Goal: Task Accomplishment & Management: Manage account settings

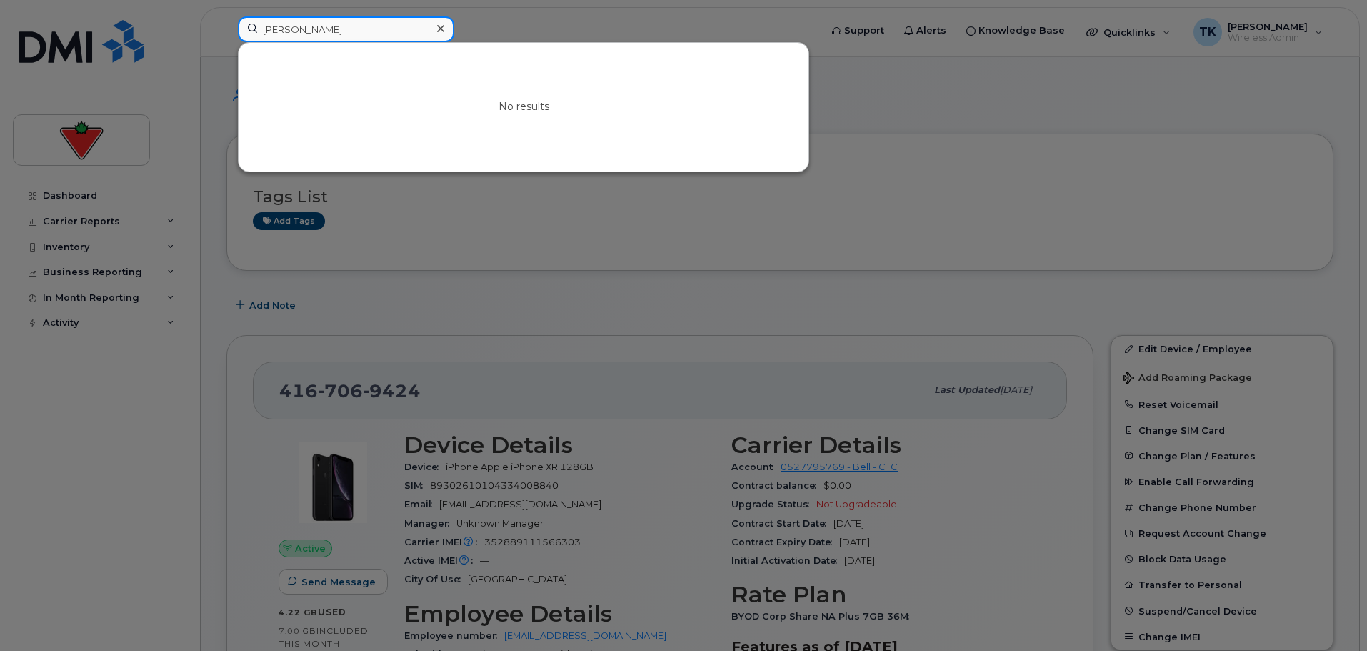
drag, startPoint x: 373, startPoint y: 36, endPoint x: 129, endPoint y: 18, distance: 244.9
click at [226, 18] on div "Vadym Yatskovskyi No results" at bounding box center [524, 31] width 596 height 31
paste input "Kyra Killick"
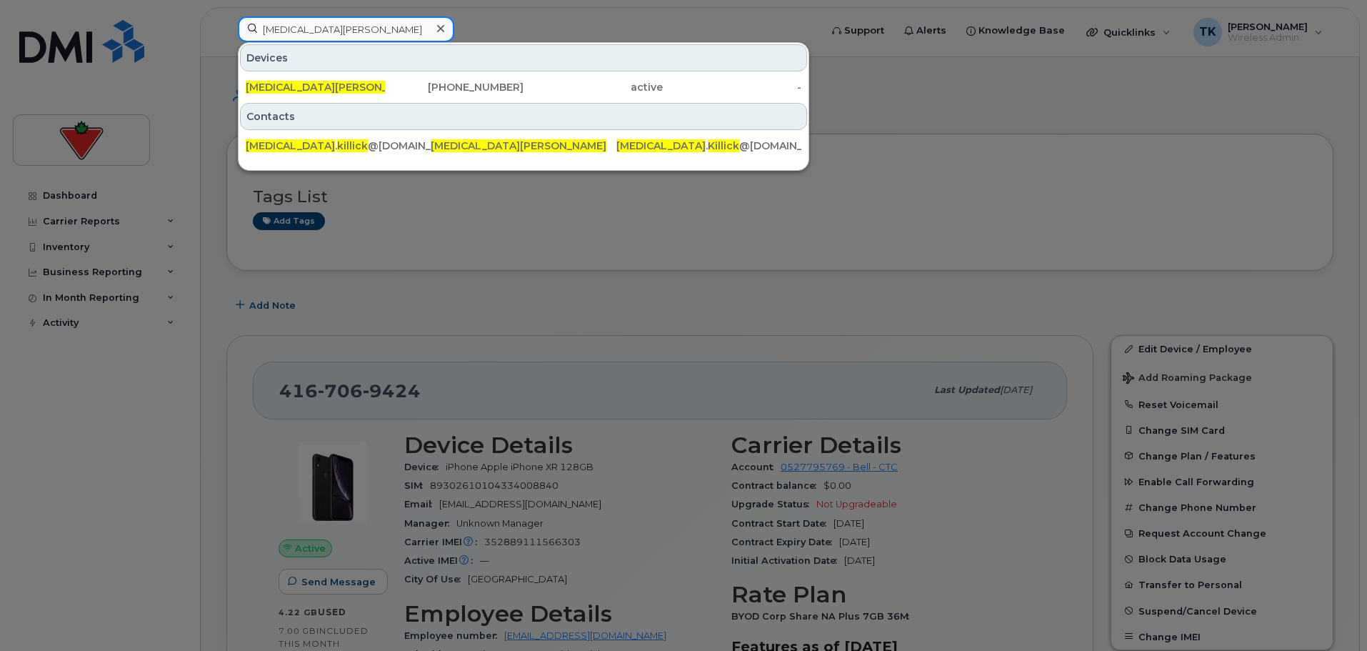
paste input "Harkirat Ghotra"
drag, startPoint x: 351, startPoint y: 26, endPoint x: 50, endPoint y: 30, distance: 300.7
click at [226, 28] on div "Kyra Killick Devices Kyra Killick 250-616-2340 active - Contacts kyra . killick…" at bounding box center [524, 31] width 596 height 31
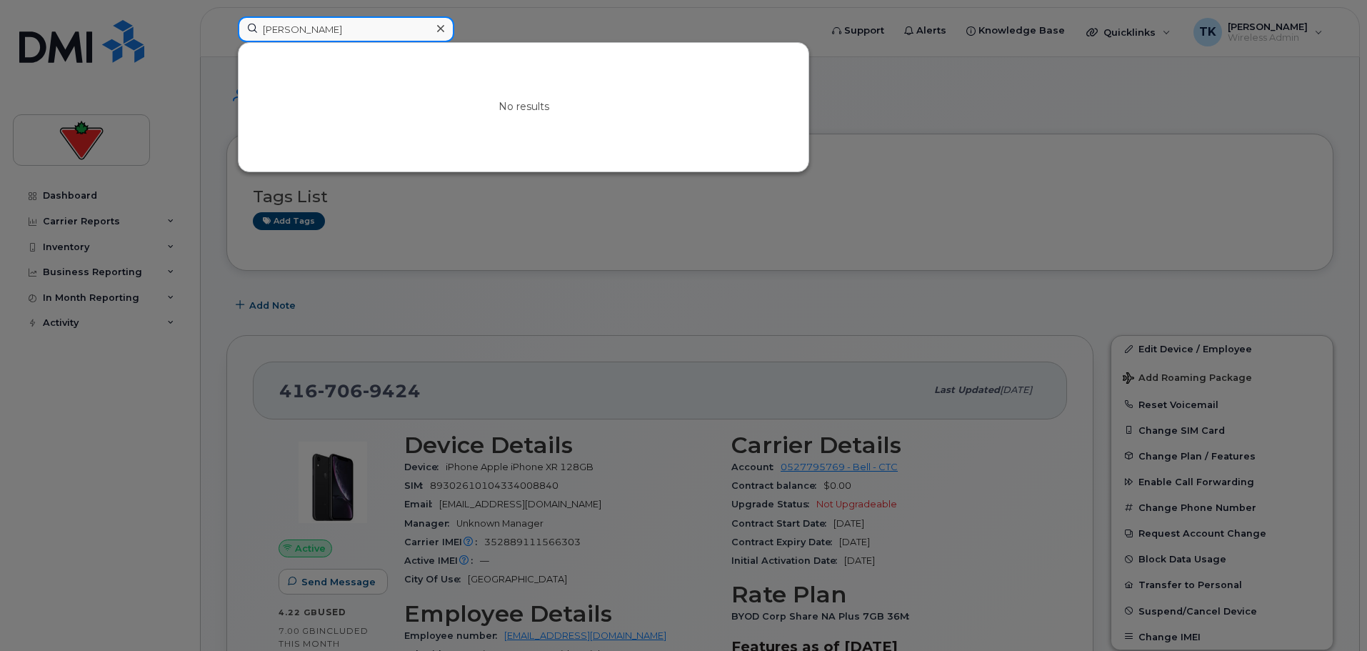
paste input "Etta Leung"
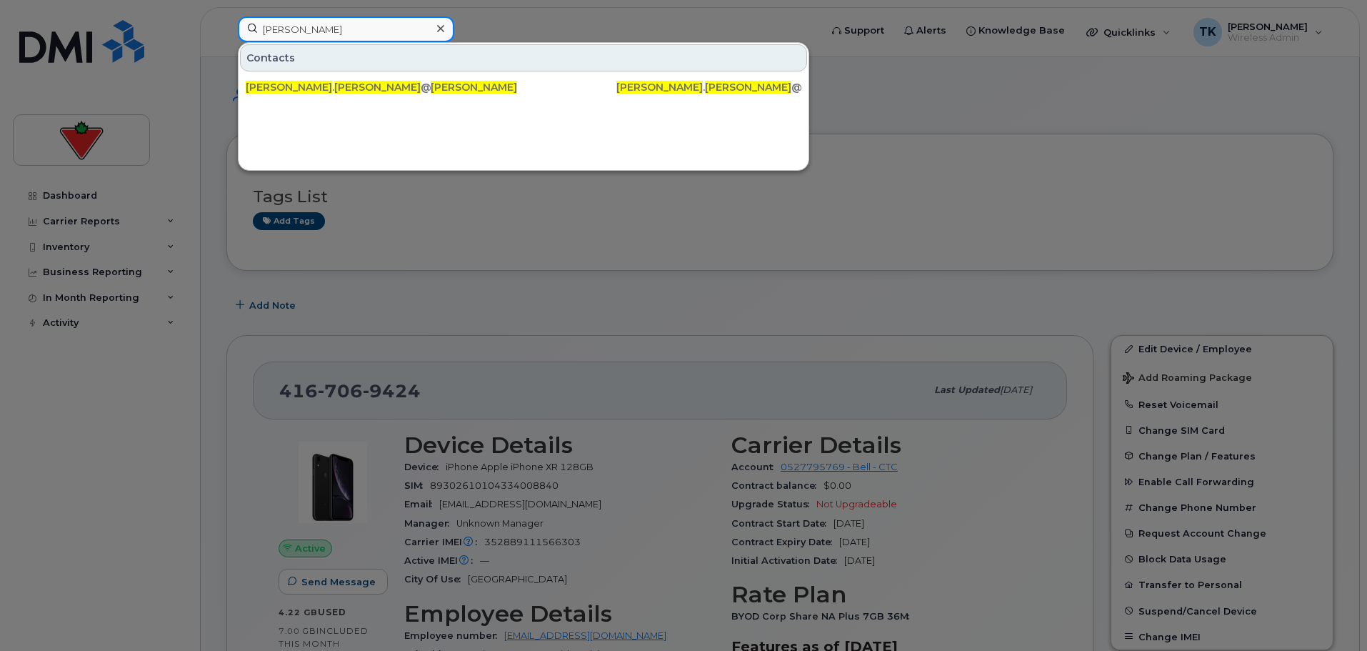
drag, startPoint x: 342, startPoint y: 38, endPoint x: 29, endPoint y: -6, distance: 316.0
paste input "Conor Fitzpatrick"
drag, startPoint x: 394, startPoint y: 29, endPoint x: -22, endPoint y: 29, distance: 415.7
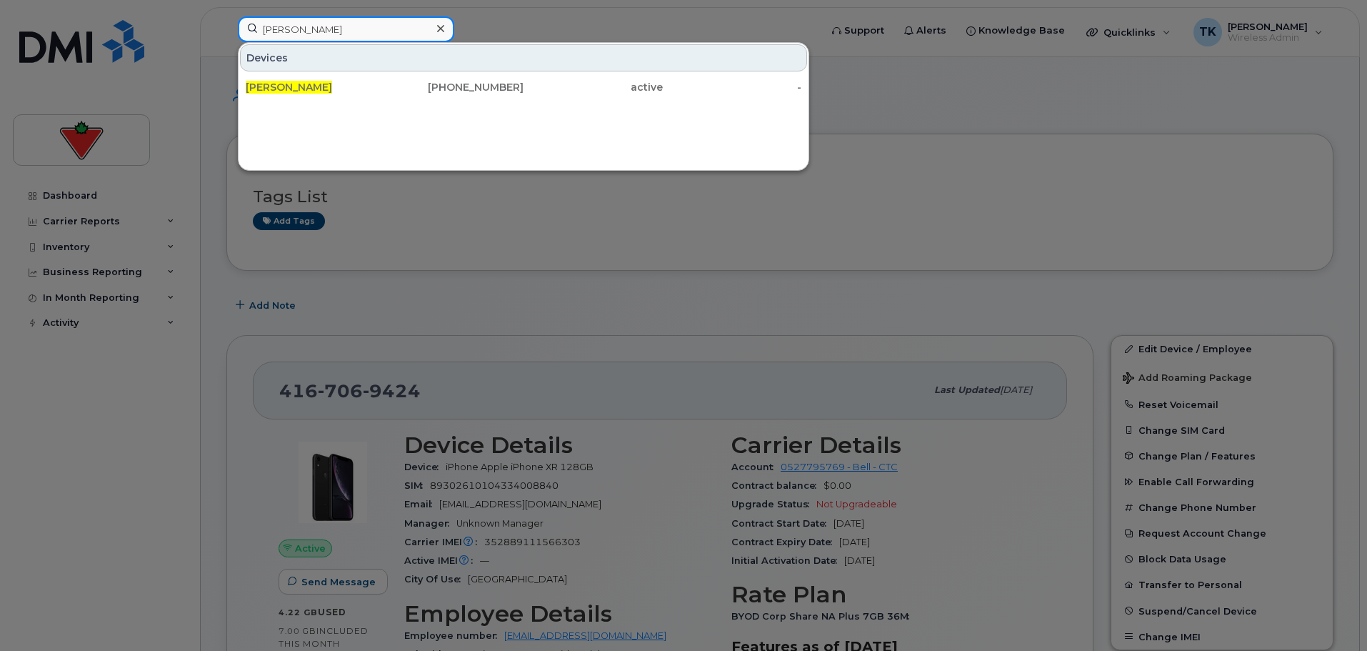
paste input "helsea Stevenson"
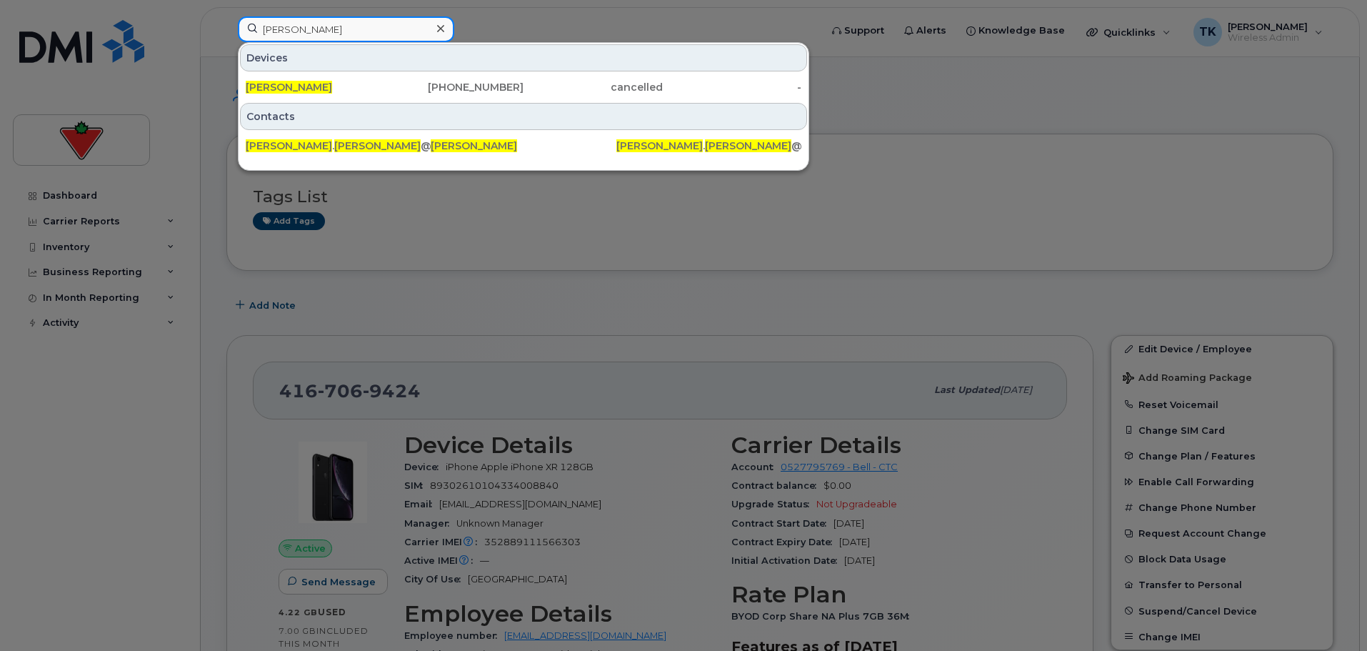
drag, startPoint x: 404, startPoint y: 32, endPoint x: 84, endPoint y: 26, distance: 320.0
click at [226, 27] on div "Chelsea Stevenson Devices Chelsea Stevenson 416-428-3874 cancelled - Contacts c…" at bounding box center [524, 31] width 596 height 31
paste input "Apurva Joshi"
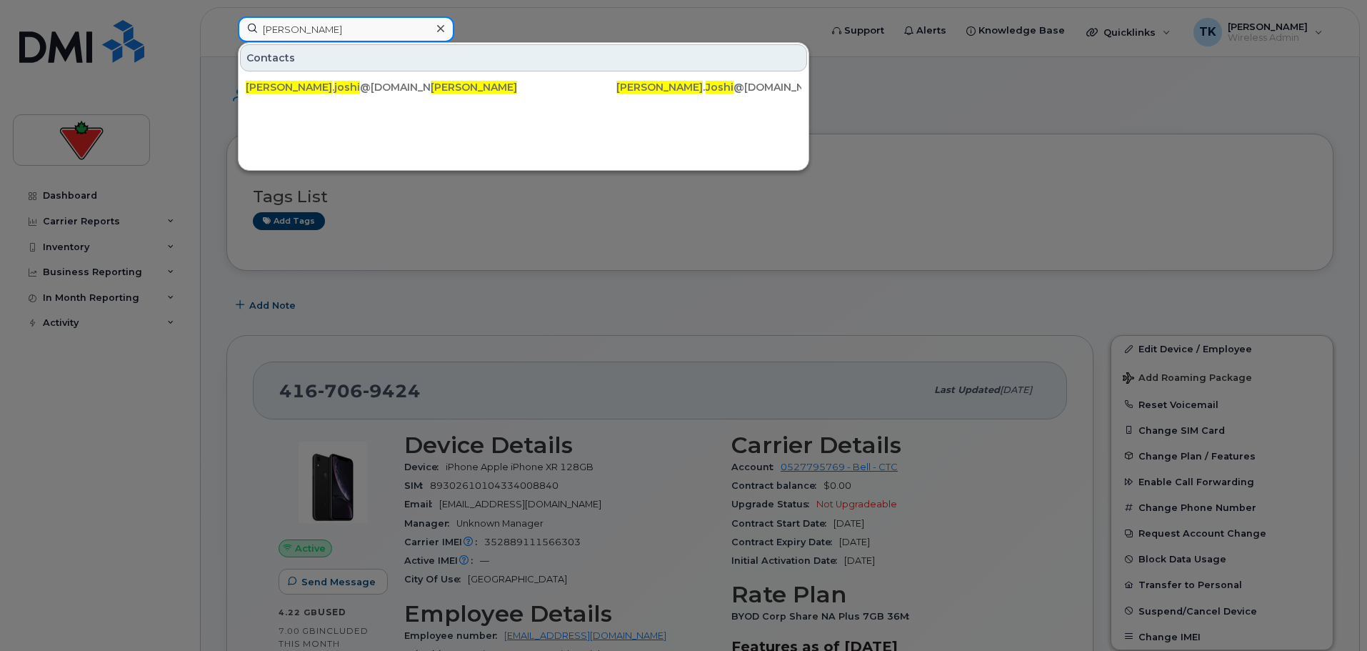
drag, startPoint x: 201, startPoint y: 25, endPoint x: 96, endPoint y: 25, distance: 104.3
click at [226, 25] on div "Apurva Joshi Contacts apurva . joshi @fglsports.com Apurva Joshi Apurva . Joshi…" at bounding box center [524, 31] width 596 height 31
paste input "Christina Ciulin"
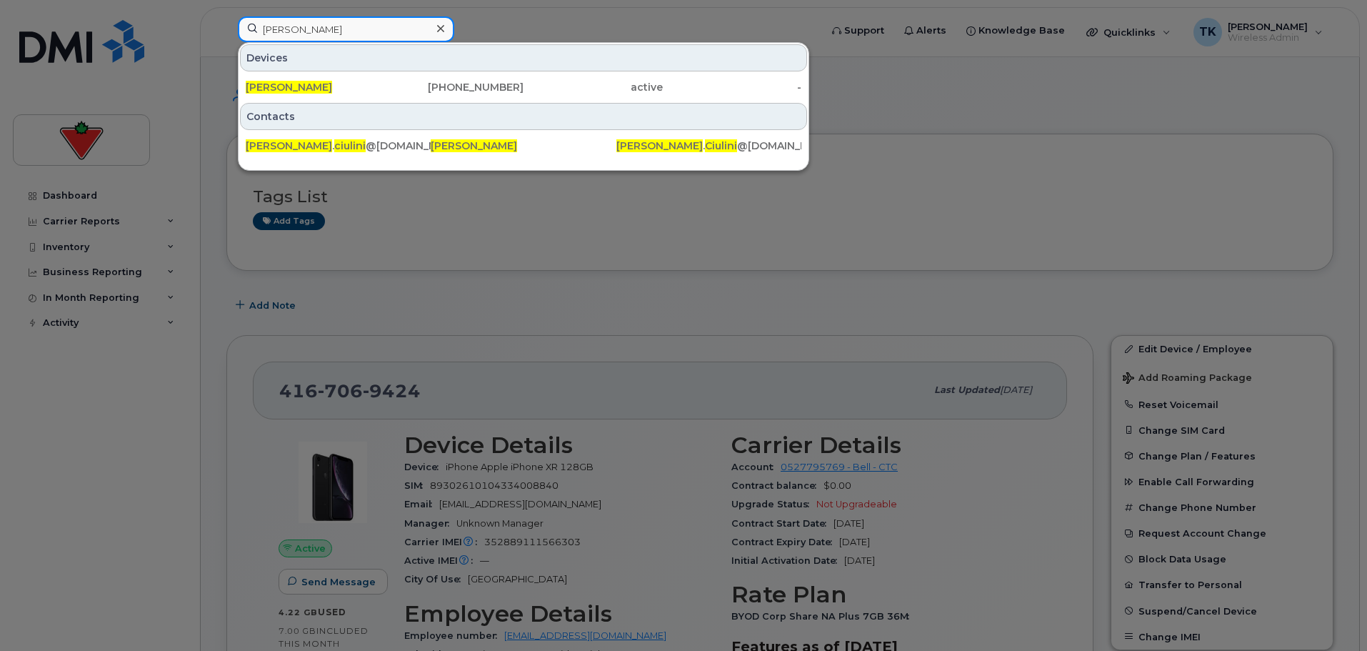
drag, startPoint x: 354, startPoint y: 27, endPoint x: 119, endPoint y: 19, distance: 235.1
click at [226, 19] on div "Christina Ciulini Devices Christina Ciulini 905-439-9560 active - Contacts chri…" at bounding box center [524, 31] width 596 height 31
paste input "Keith Neuwirth"
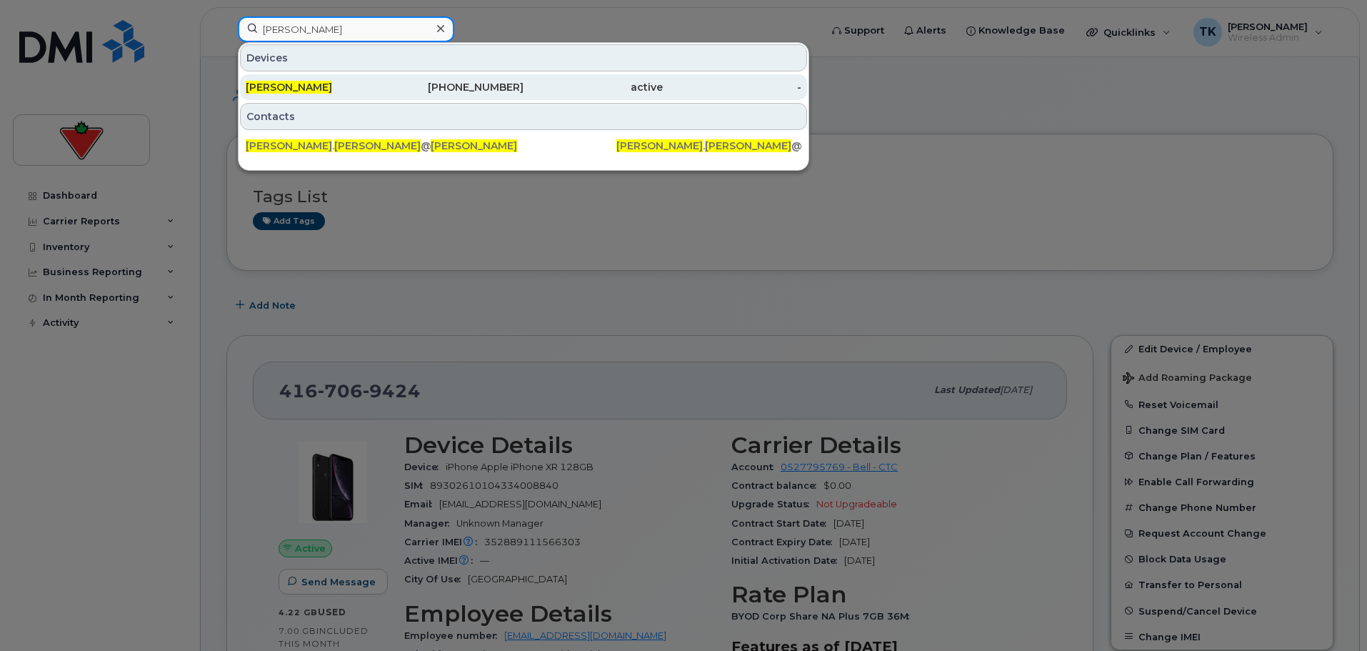
type input "Keith Neuwirth"
click at [304, 86] on span "Keith Neuwirth" at bounding box center [289, 87] width 86 height 13
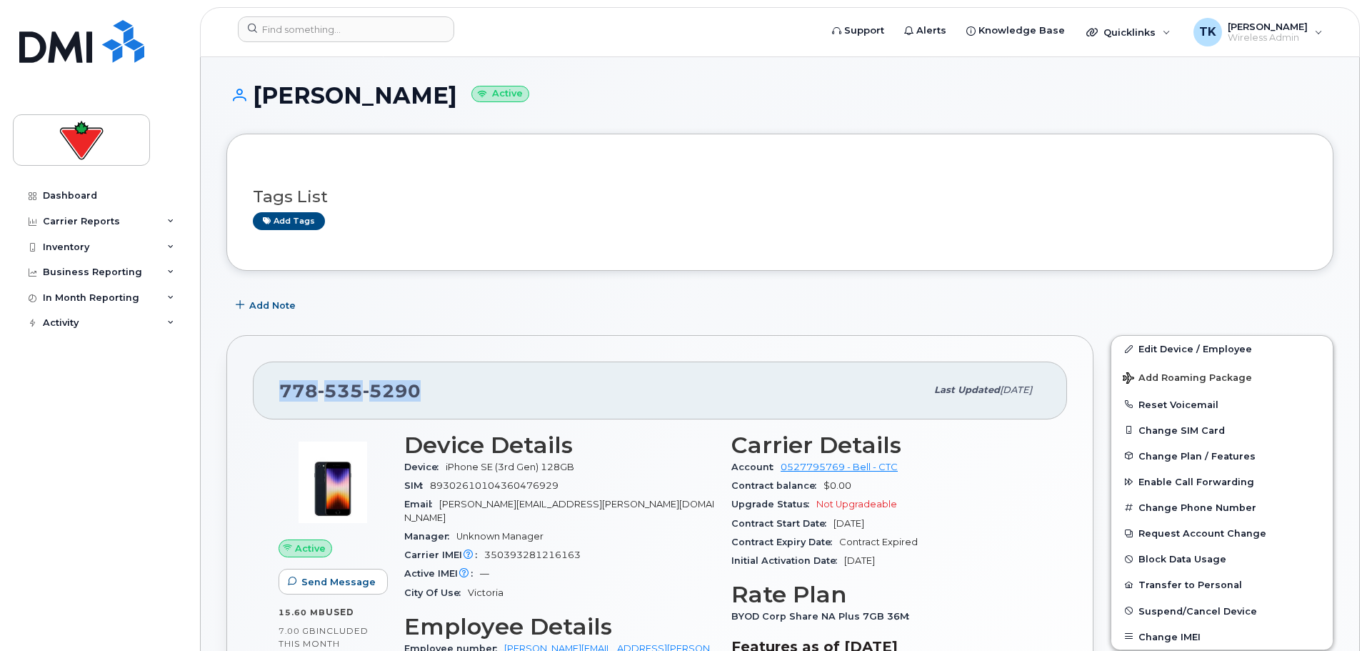
drag, startPoint x: 422, startPoint y: 389, endPoint x: 280, endPoint y: 391, distance: 142.2
click at [280, 391] on div "778 535 5290" at bounding box center [602, 390] width 646 height 30
copy span "778 535 5290"
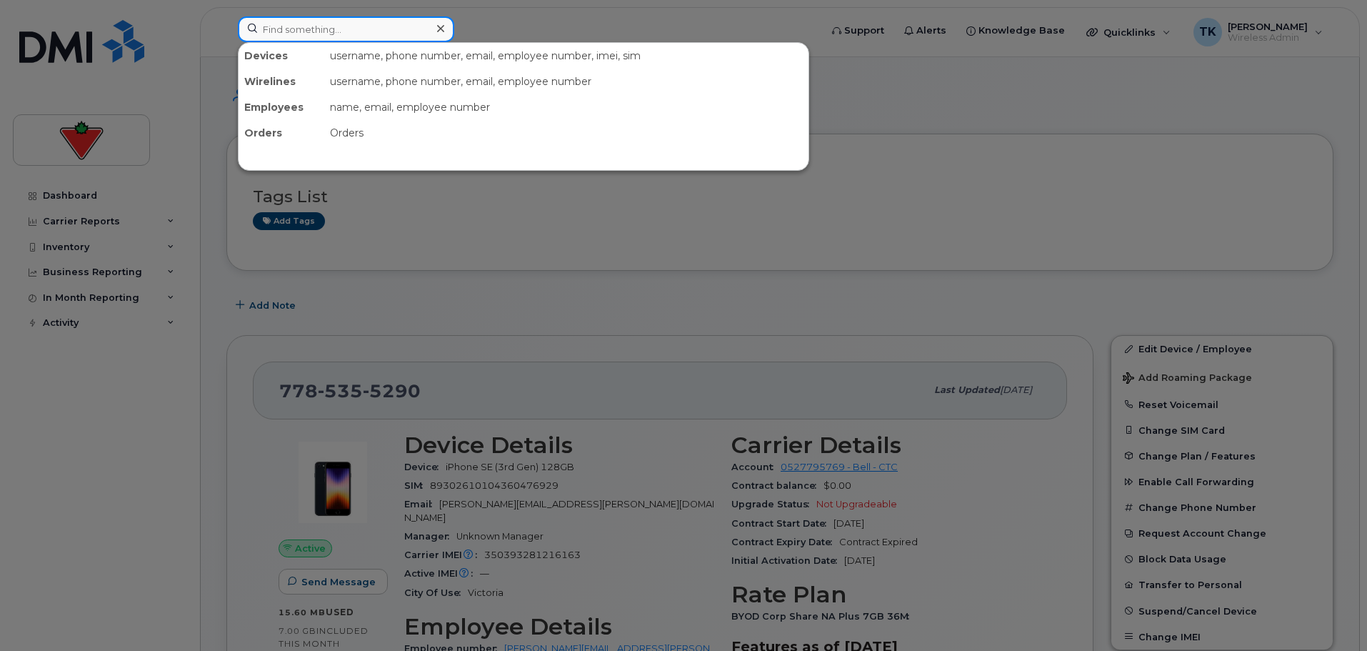
click at [346, 36] on input at bounding box center [346, 29] width 216 height 26
paste input "7785355290"
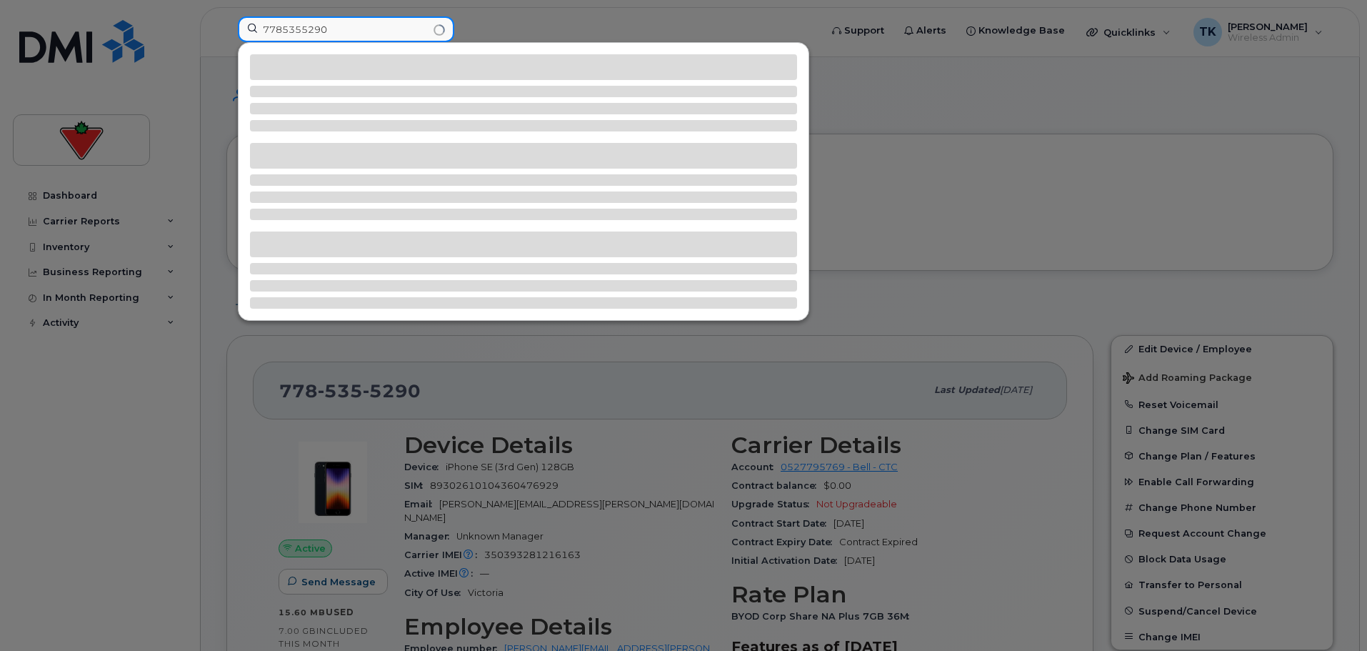
drag, startPoint x: 356, startPoint y: 29, endPoint x: 129, endPoint y: 21, distance: 227.3
click at [226, 21] on div "7785355290" at bounding box center [524, 31] width 596 height 31
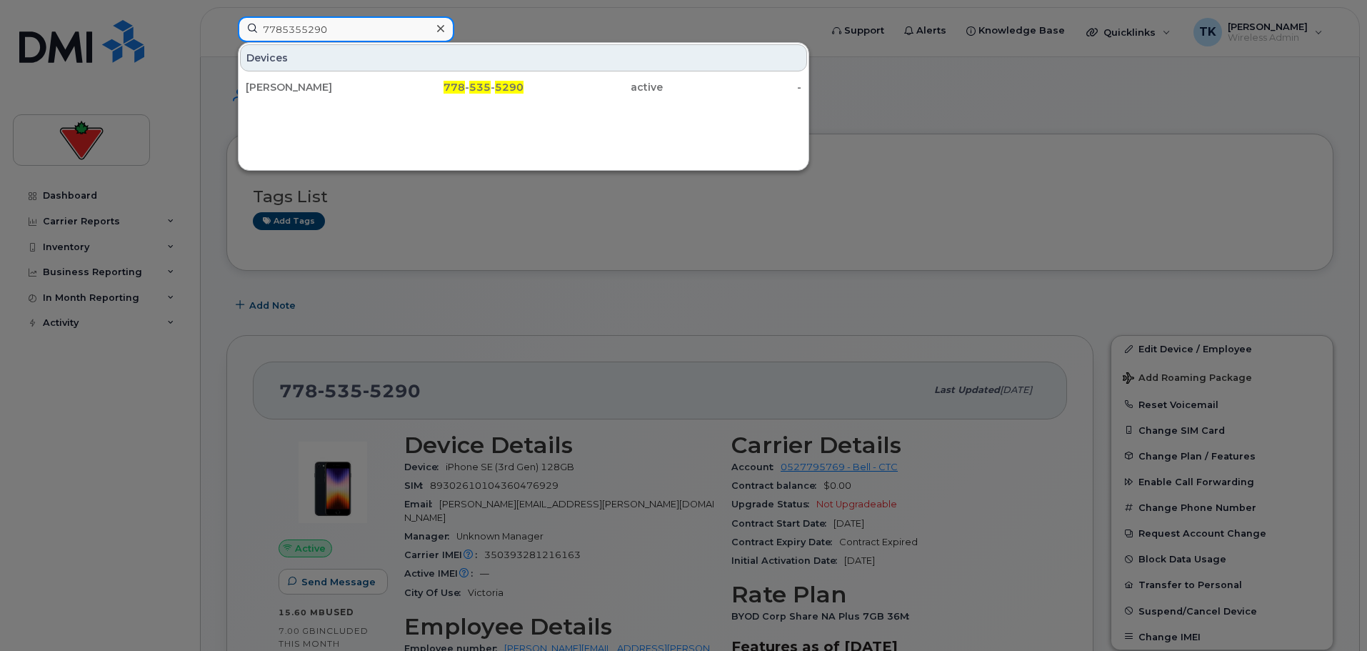
type input "7785355290"
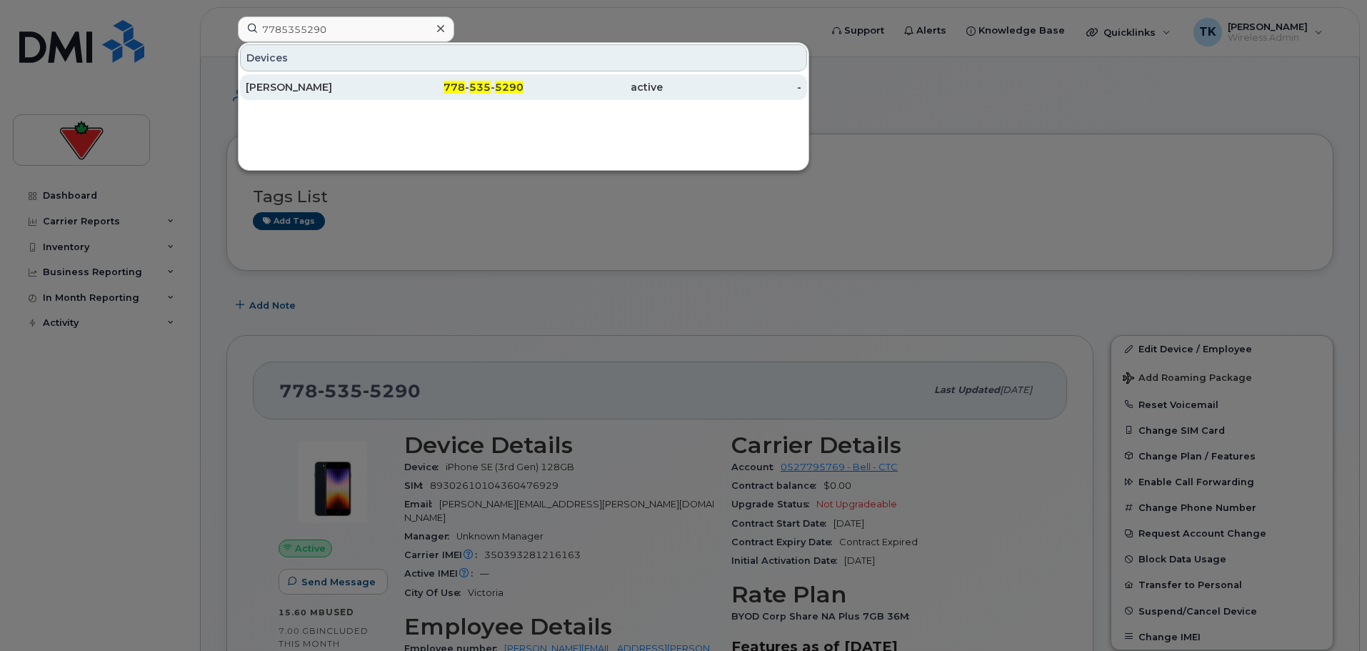
click at [315, 89] on div "[PERSON_NAME]" at bounding box center [315, 87] width 139 height 14
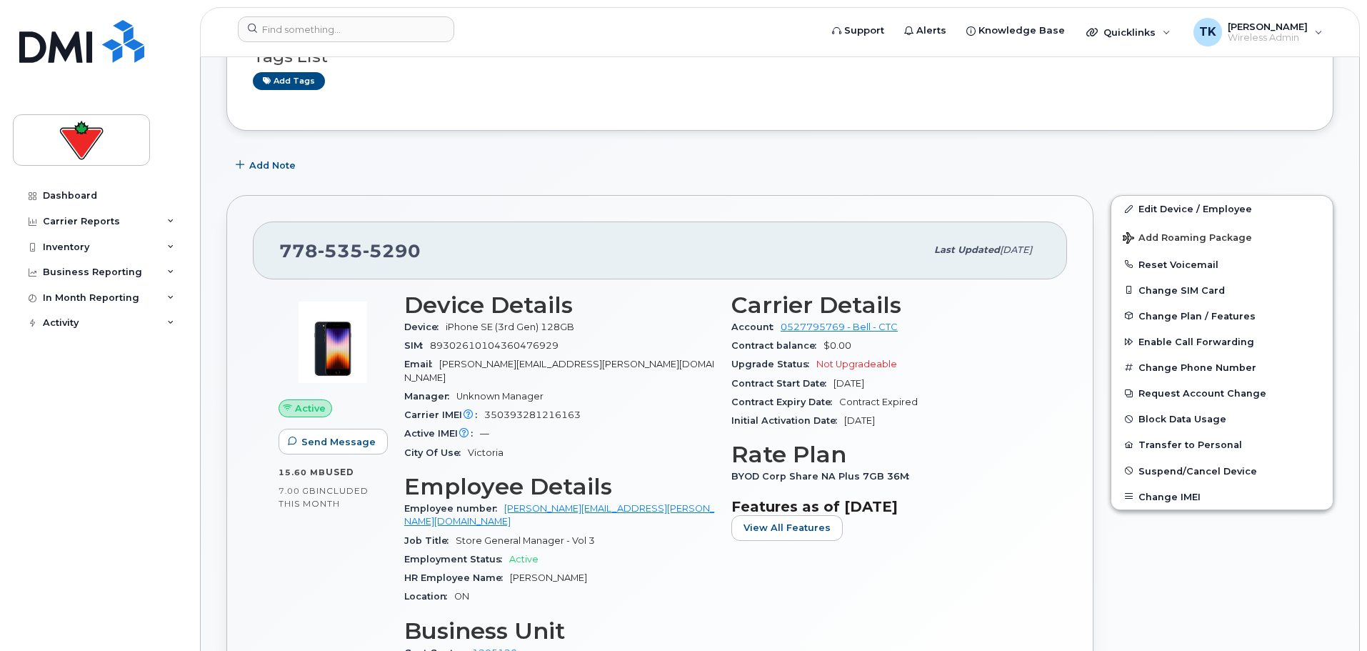
scroll to position [143, 0]
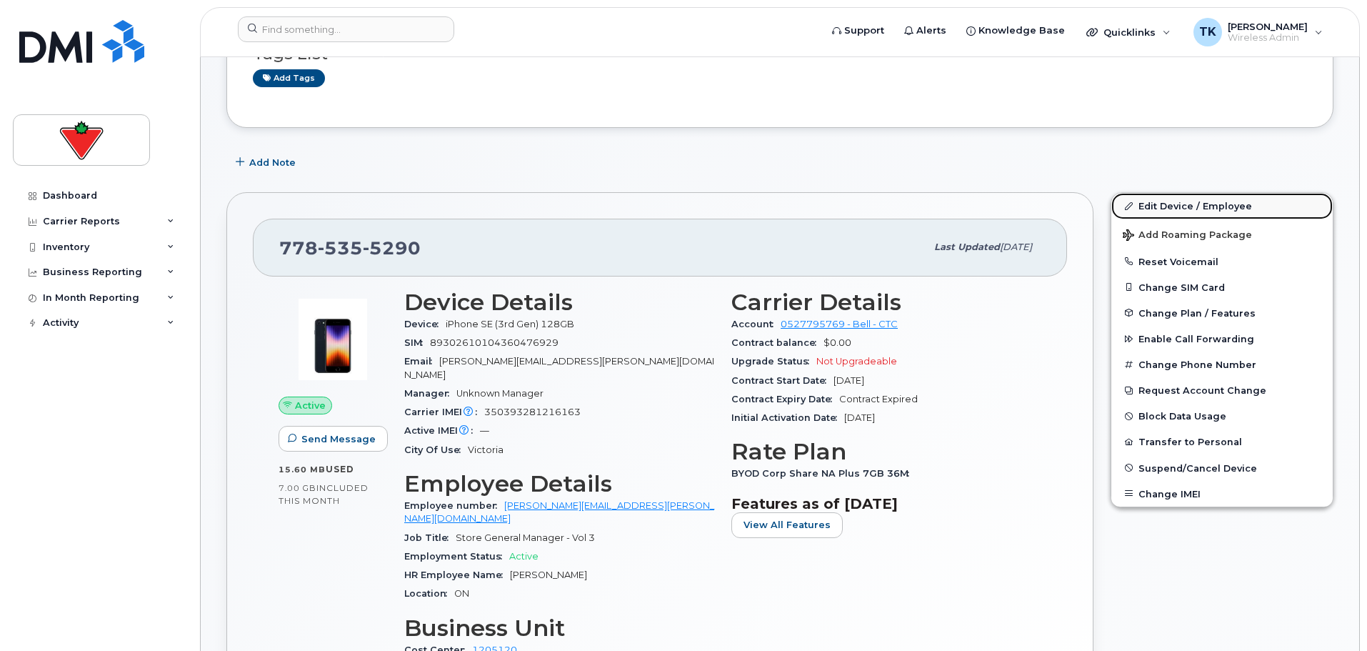
click at [1186, 203] on link "Edit Device / Employee" at bounding box center [1221, 206] width 221 height 26
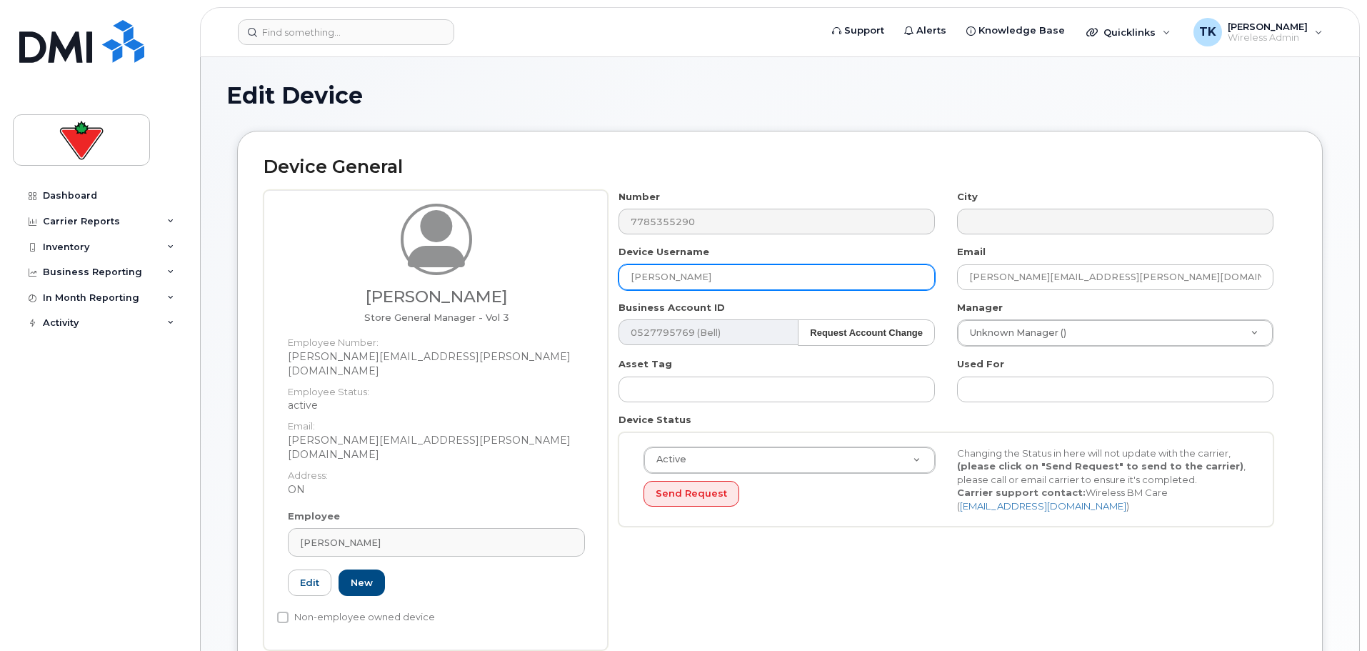
click at [737, 277] on input "[PERSON_NAME]" at bounding box center [777, 277] width 316 height 26
drag, startPoint x: 737, startPoint y: 277, endPoint x: 359, endPoint y: 224, distance: 381.5
click at [361, 224] on div "Keith Neuwirth Store General Manager - Vol 3 Employee Number: keith.neuwirth@sp…" at bounding box center [780, 420] width 1033 height 460
paste input "Greg Tracey"
type input "Greg Tracey"
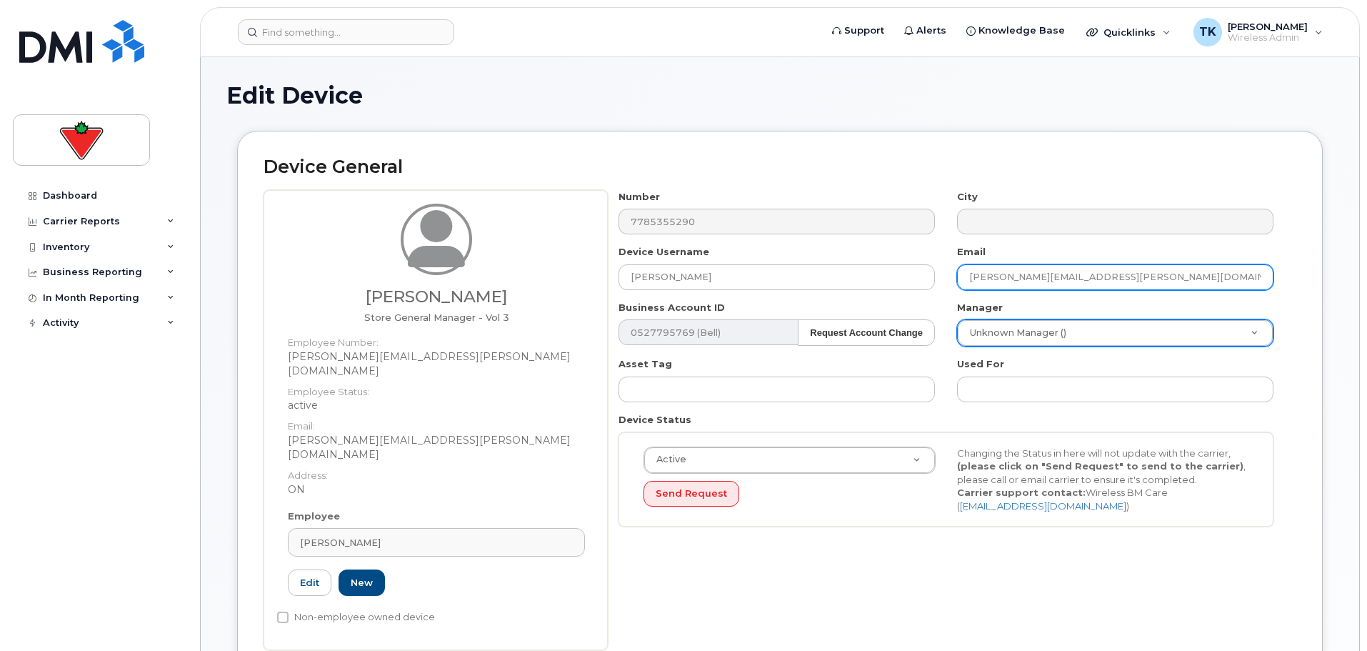
drag, startPoint x: 1126, startPoint y: 271, endPoint x: 578, endPoint y: 276, distance: 548.6
click at [591, 276] on div "Keith Neuwirth Store General Manager - Vol 3 Employee Number: keith.neuwirth@sp…" at bounding box center [780, 420] width 1033 height 460
paste input "Greg.Tracey"
type input "Greg.Tracey@sportchek.ca"
click at [1295, 167] on h2 "Device General" at bounding box center [780, 167] width 1033 height 20
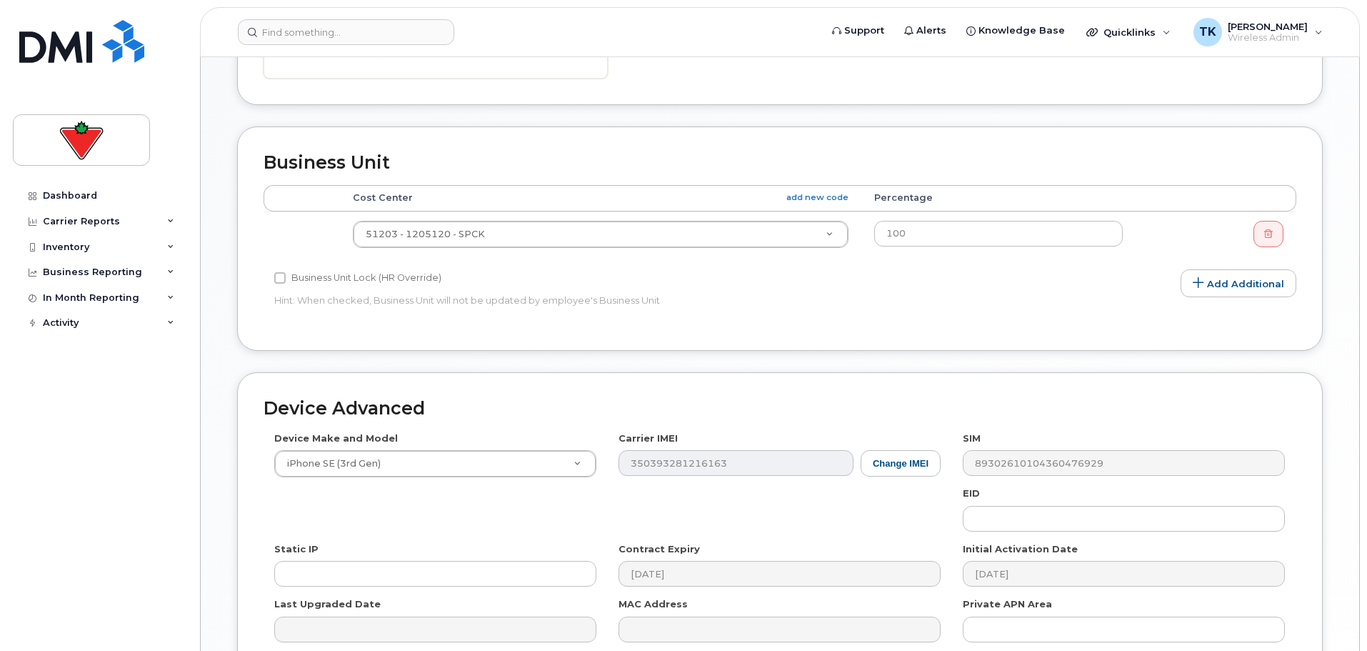
scroll to position [691, 0]
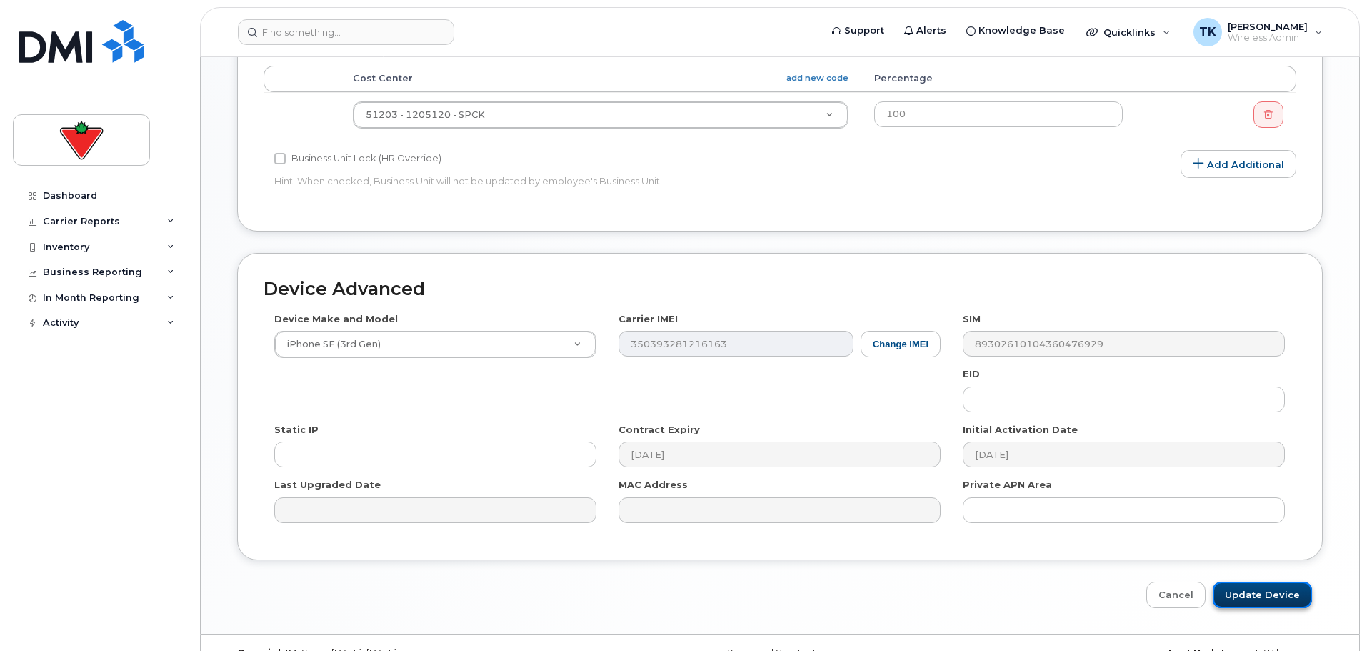
click at [1276, 581] on input "Update Device" at bounding box center [1262, 594] width 99 height 26
type input "Saving..."
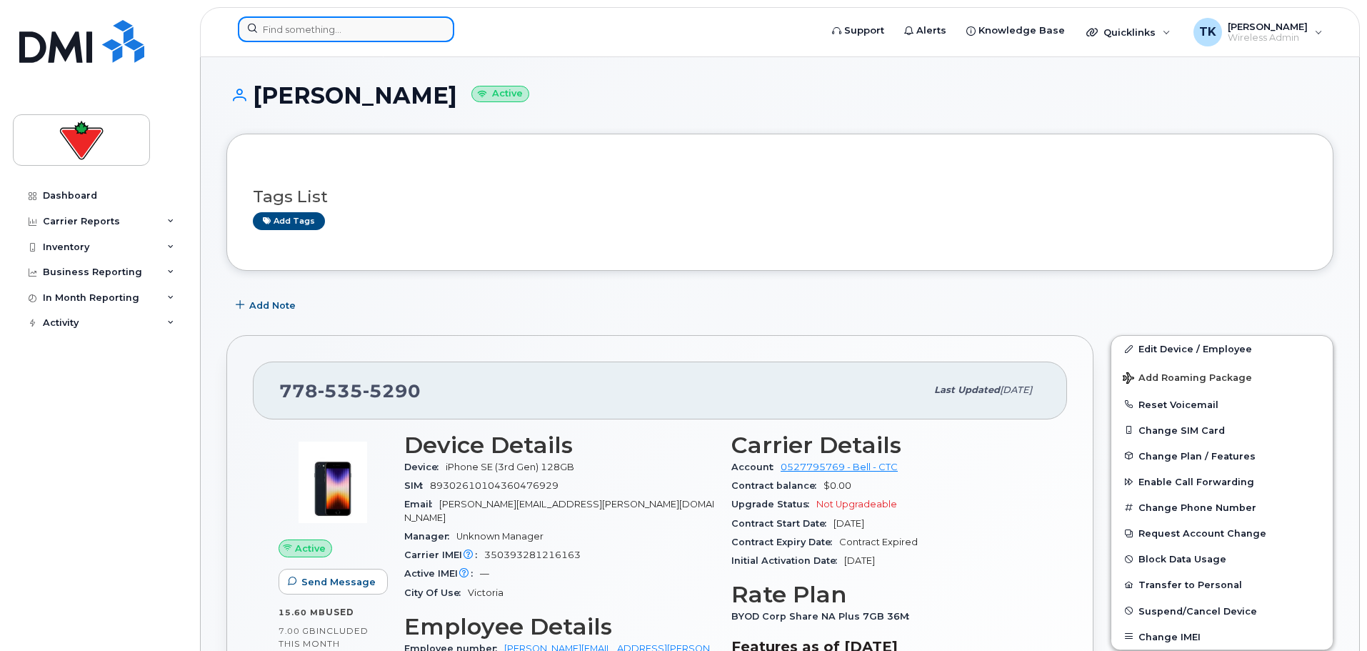
click at [357, 21] on input at bounding box center [346, 29] width 216 height 26
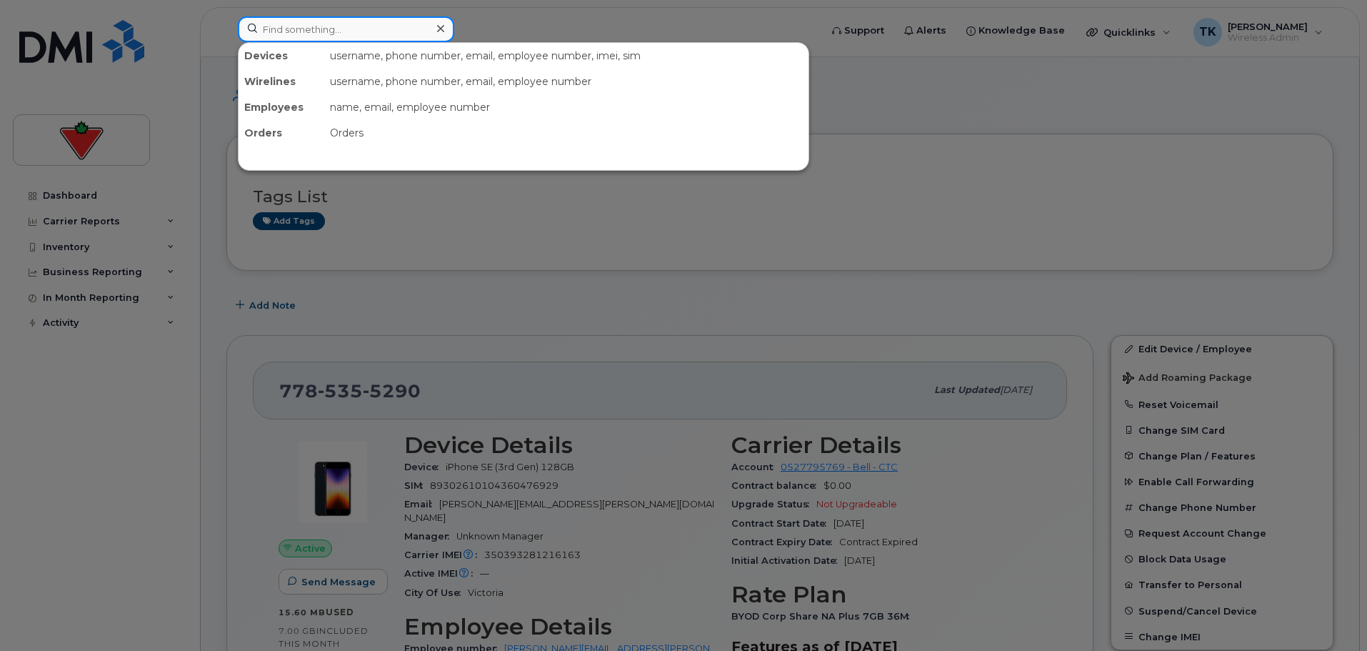
paste input "250-418-0385"
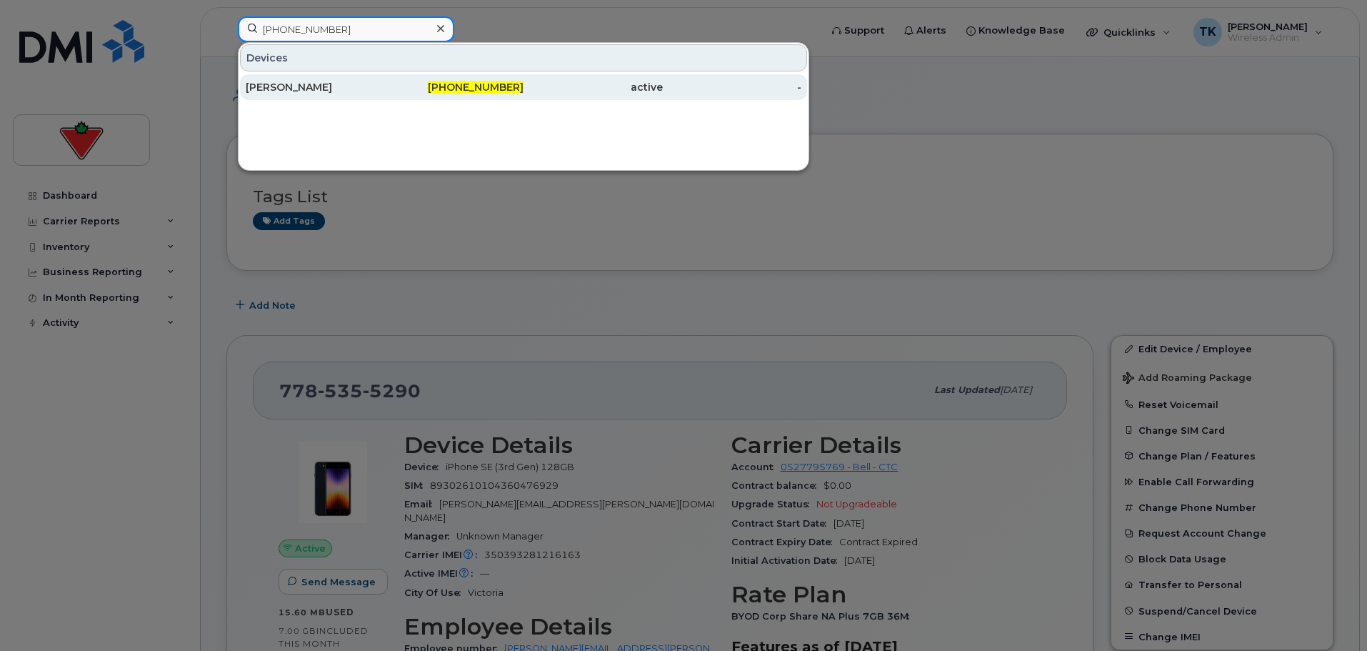
type input "250-418-0385"
click at [301, 89] on div "[PERSON_NAME]" at bounding box center [315, 87] width 139 height 14
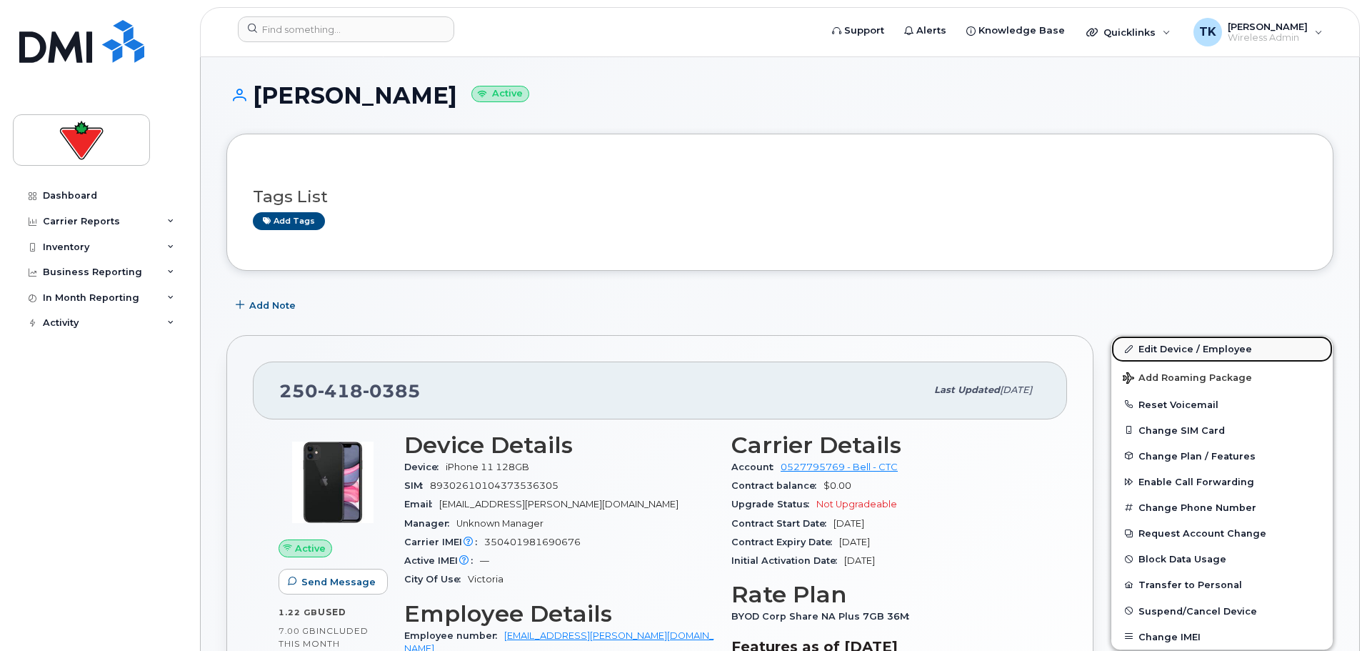
click at [1176, 354] on link "Edit Device / Employee" at bounding box center [1221, 349] width 221 height 26
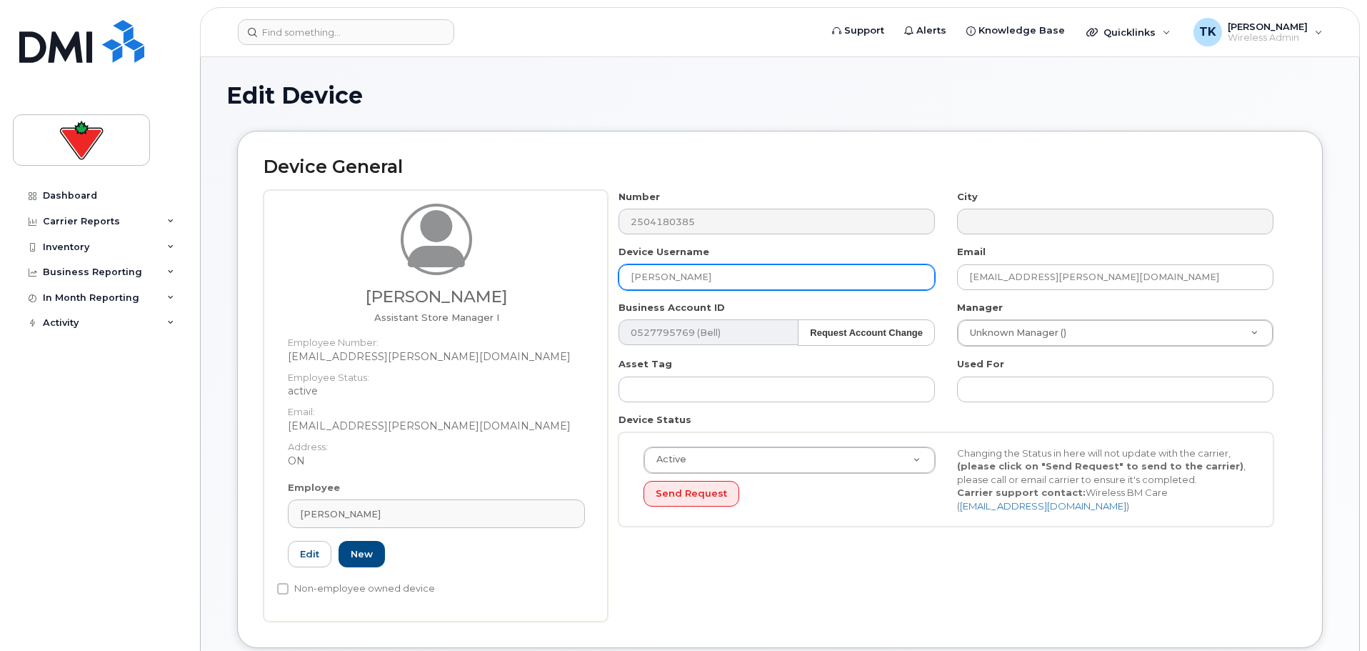
drag, startPoint x: 745, startPoint y: 273, endPoint x: 284, endPoint y: 229, distance: 463.5
click at [299, 231] on div "Zoey Harrington Assistant Store Manager I Employee Number: zoey.harrington@spor…" at bounding box center [780, 405] width 1033 height 431
paste input "Thalia Castillo."
type input "Thalia Castillo"
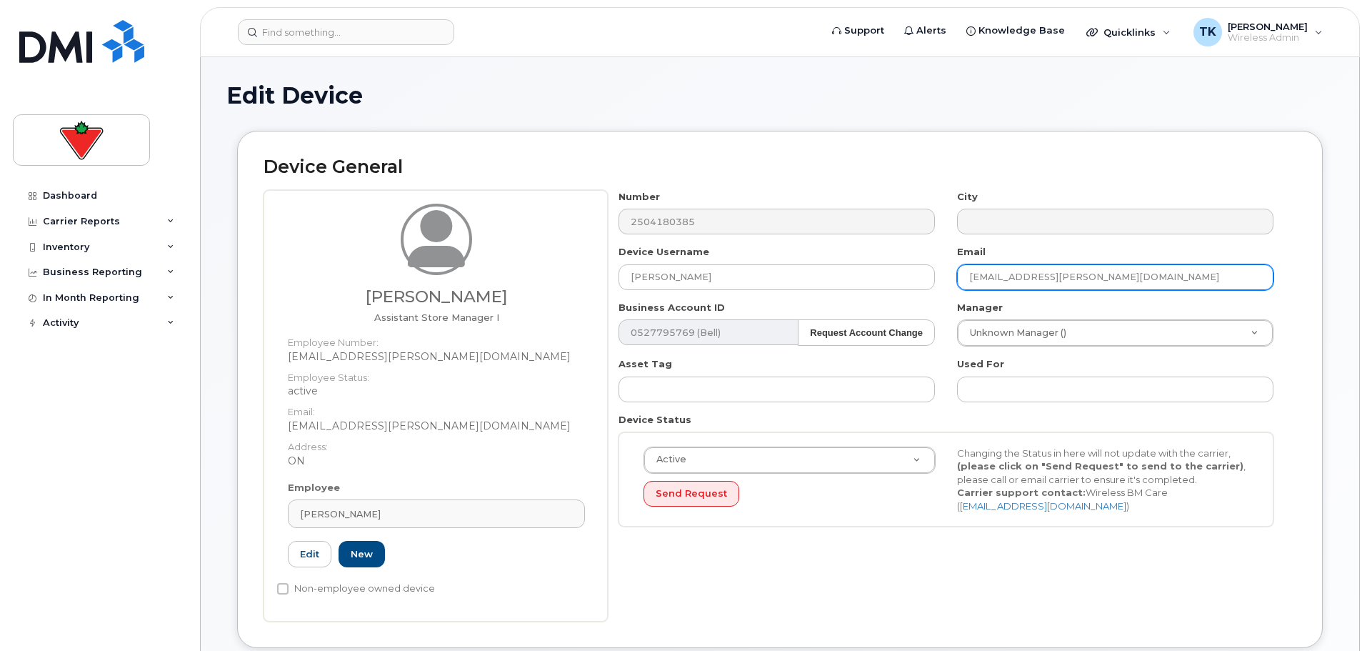
drag, startPoint x: 1132, startPoint y: 277, endPoint x: 609, endPoint y: 277, distance: 522.8
click at [621, 277] on div "Number 2504180385 City Device Username Thalia Castillo Email Zoey.Harrington@sp…" at bounding box center [946, 364] width 677 height 348
paste input "Thalia.Castillo"
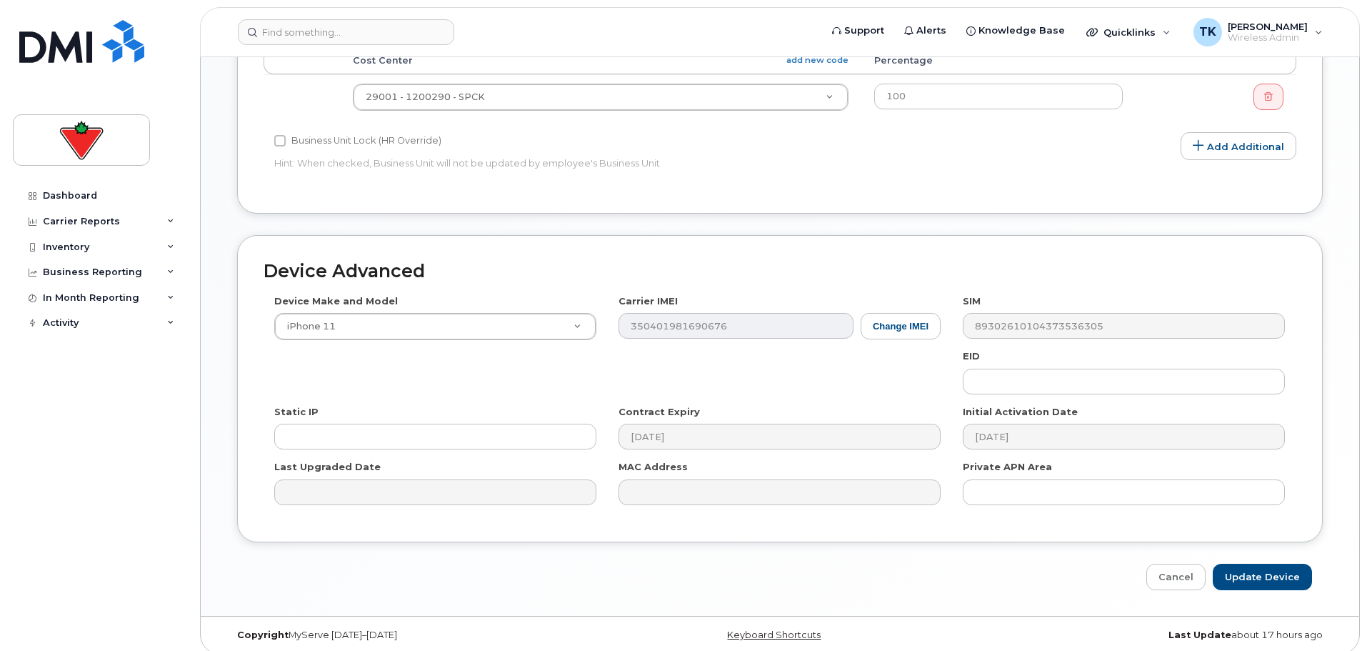
scroll to position [691, 0]
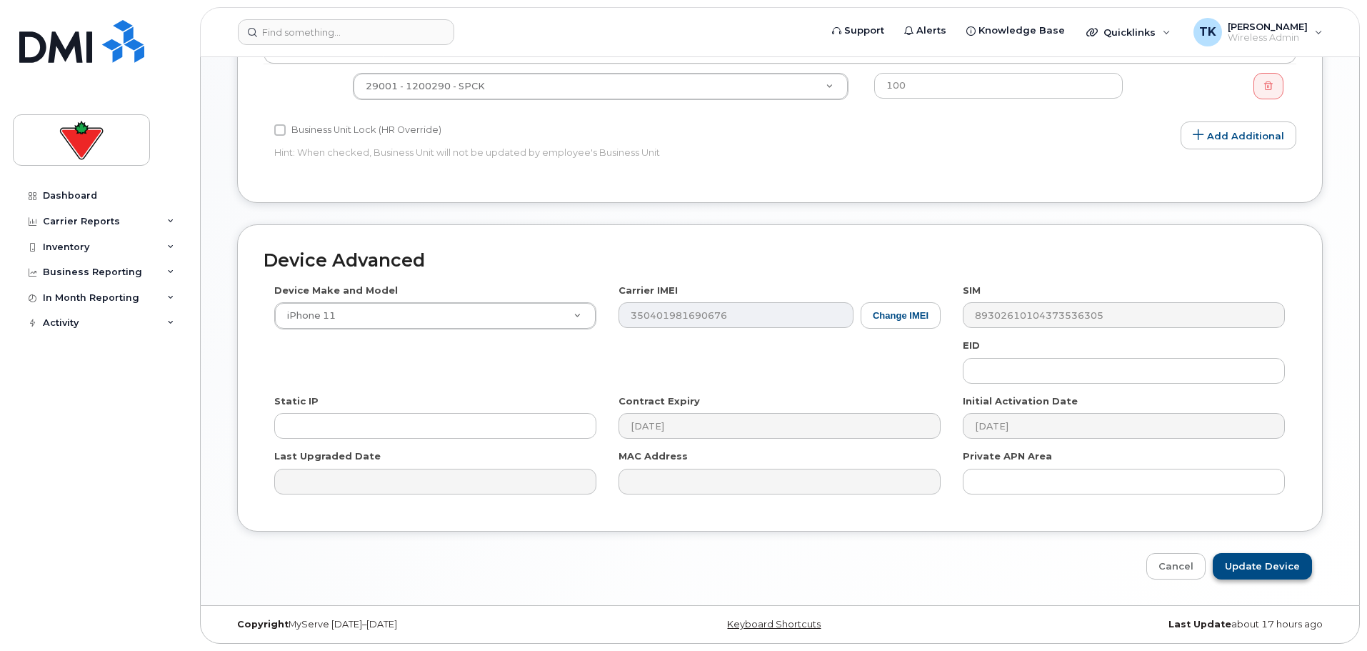
type input "Thalia.Castillo@sportchek.ca"
click at [1269, 567] on input "Update Device" at bounding box center [1262, 566] width 99 height 26
type input "Saving..."
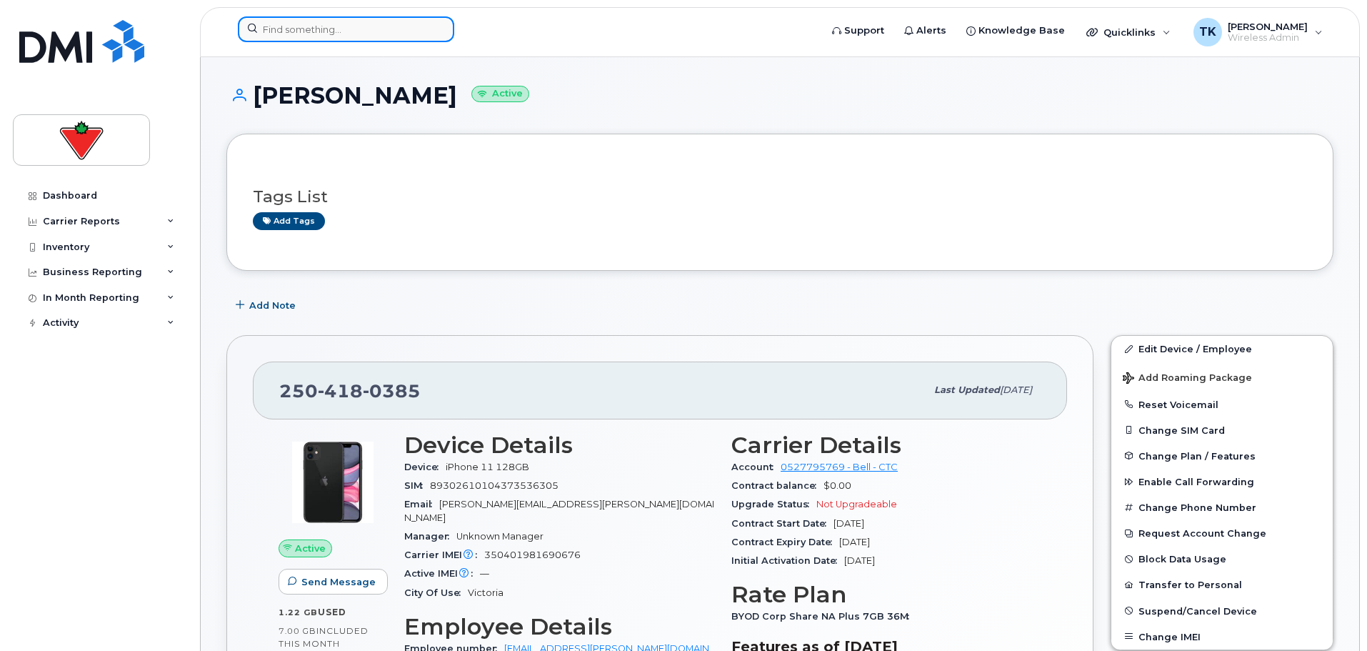
click at [353, 31] on input at bounding box center [346, 29] width 216 height 26
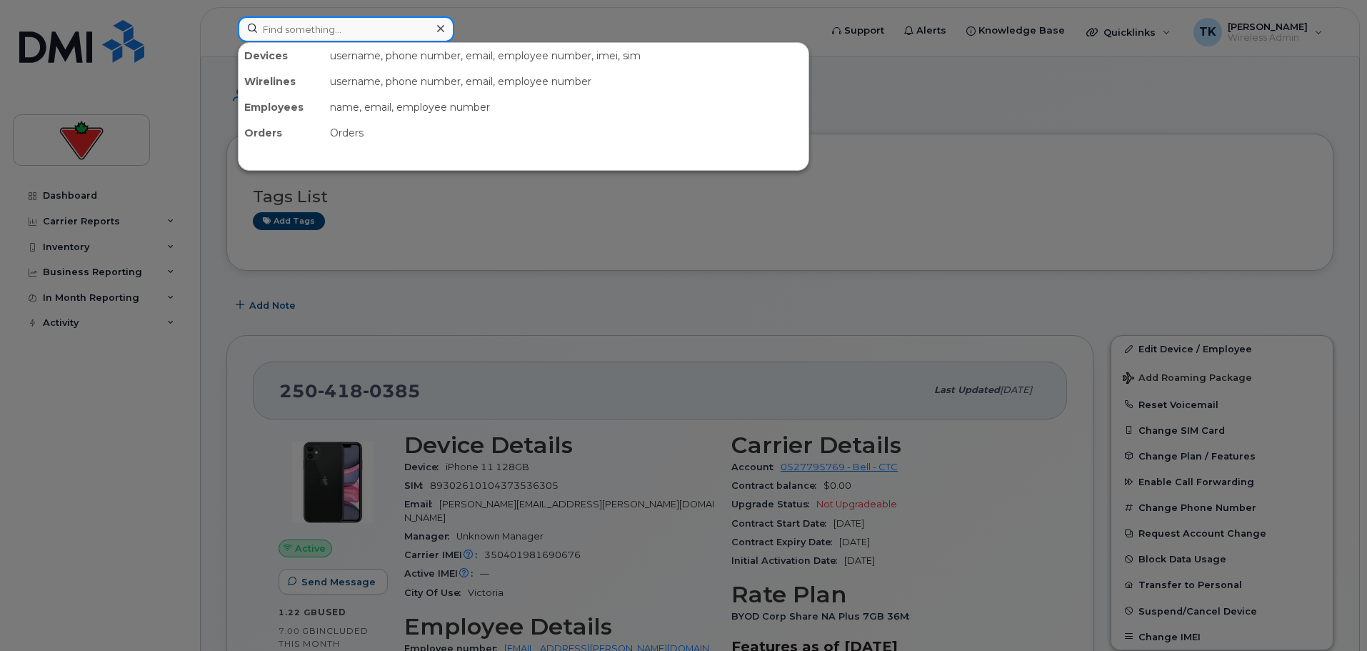
paste input "4166065938"
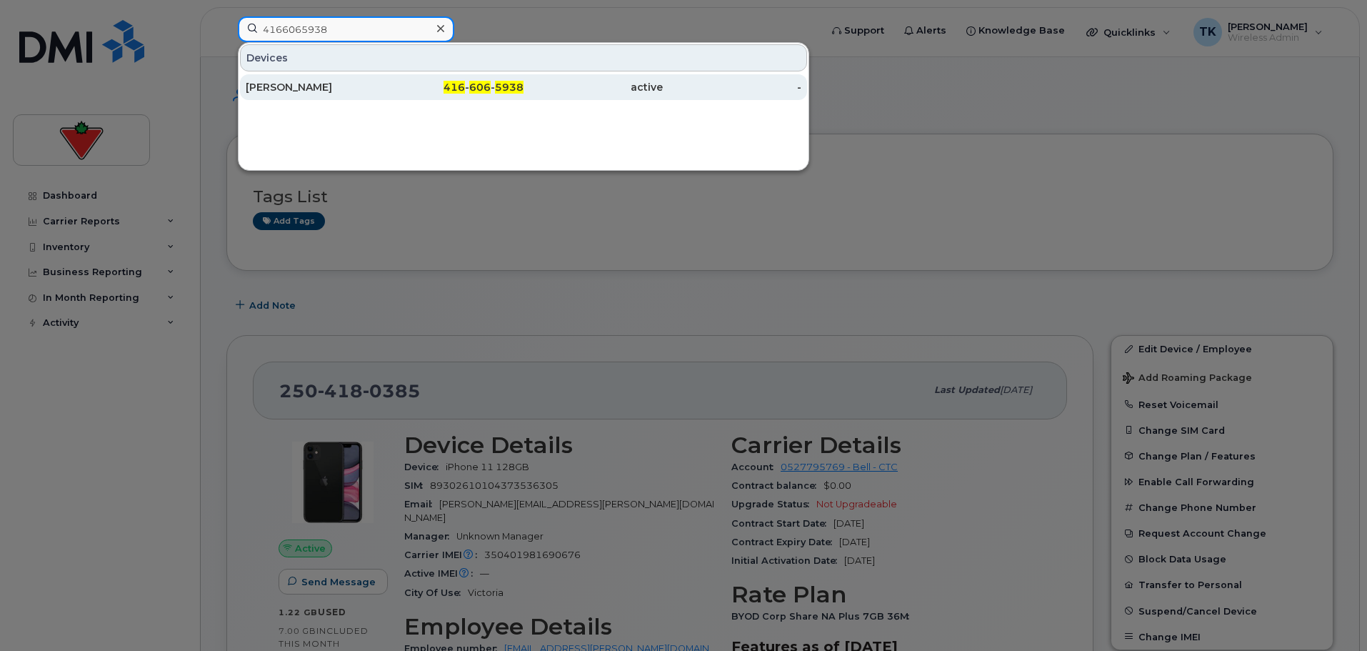
type input "4166065938"
click at [293, 89] on div "[PERSON_NAME]" at bounding box center [315, 87] width 139 height 14
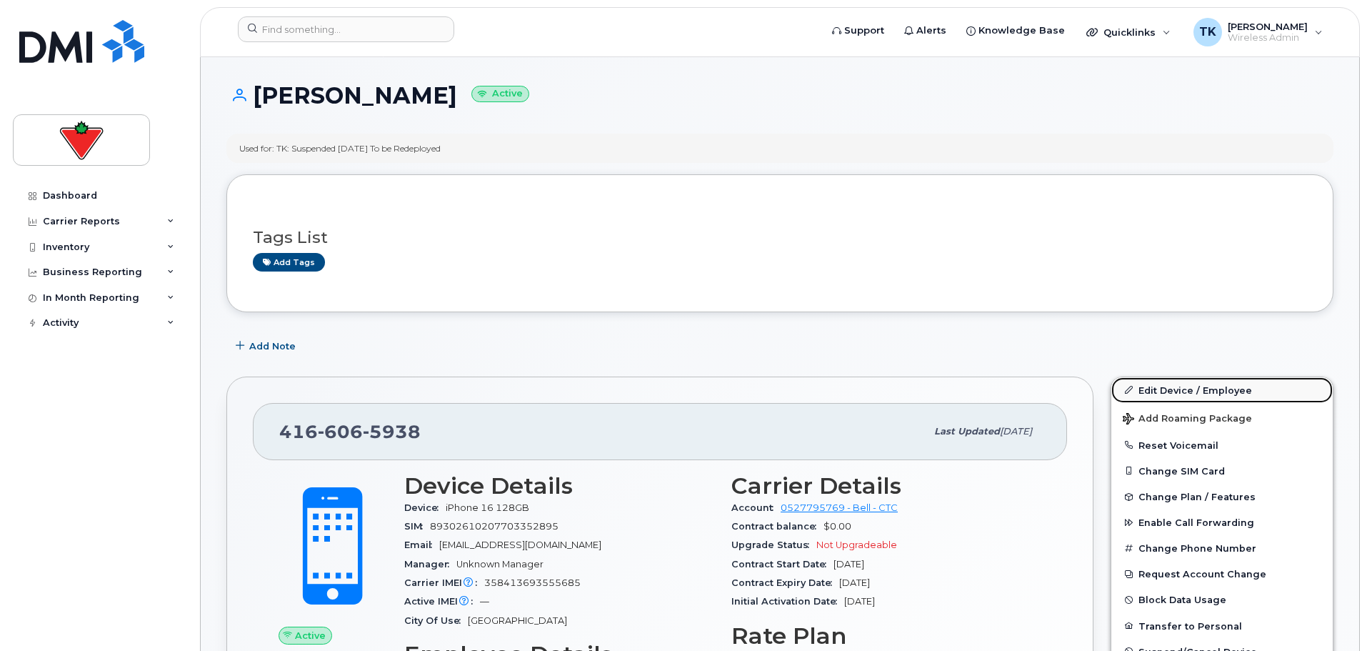
click at [1187, 382] on link "Edit Device / Employee" at bounding box center [1221, 390] width 221 height 26
click at [1170, 386] on link "Edit Device / Employee" at bounding box center [1221, 390] width 221 height 26
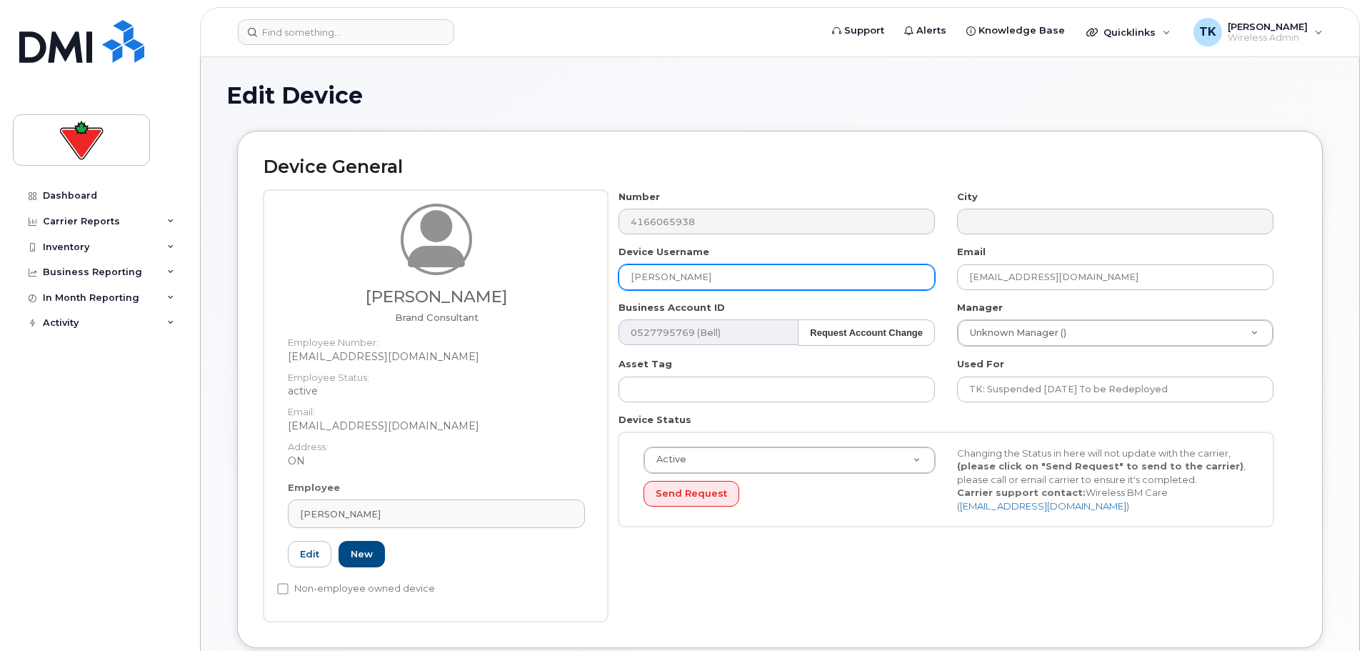
drag, startPoint x: 720, startPoint y: 283, endPoint x: 466, endPoint y: 288, distance: 254.3
click at [473, 289] on div "Sahiba Singh Brand Consultant Employee Number: sahiba.singh@cantire.com Employe…" at bounding box center [780, 405] width 1033 height 431
paste input "[PERSON_NAME]"
type input "[PERSON_NAME]"
paste input "Helen.Dang"
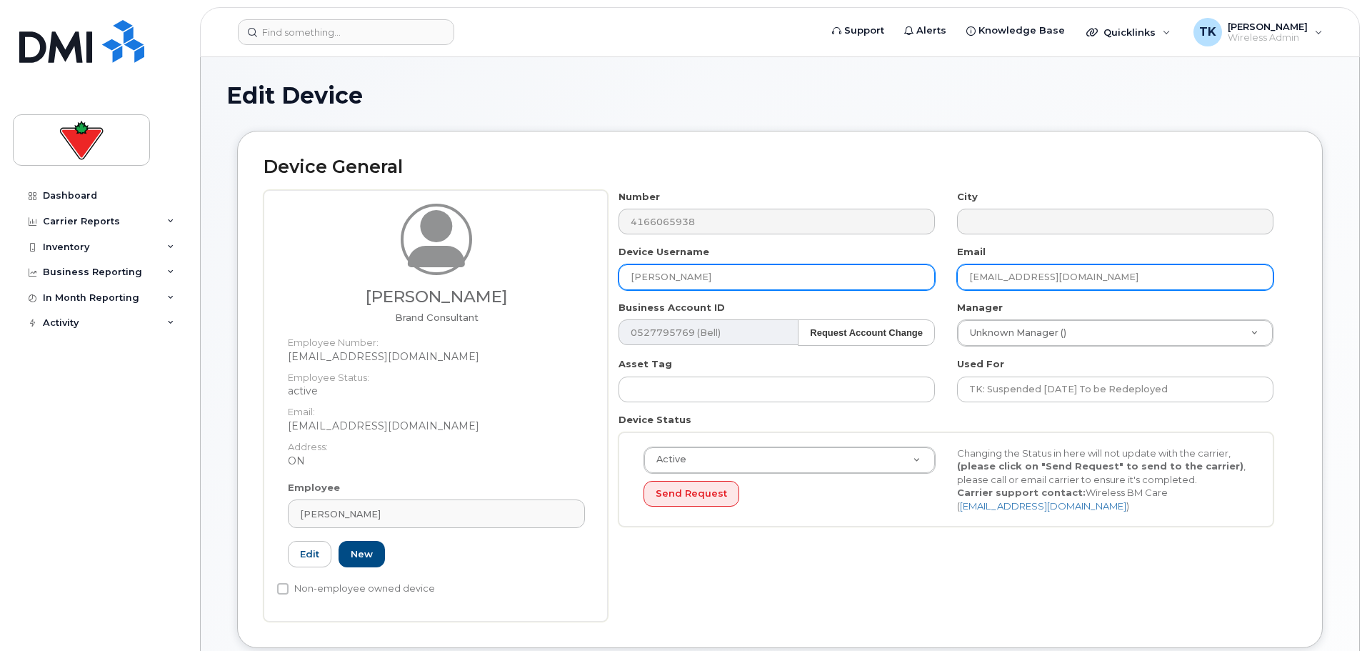
drag, startPoint x: 1118, startPoint y: 281, endPoint x: 864, endPoint y: 279, distance: 254.3
click at [866, 279] on div "Number 4166065938 City Device Username Helen Dang Email Sahiba.Singh@cantire.co…" at bounding box center [946, 364] width 677 height 348
type input "[PERSON_NAME][EMAIL_ADDRESS][PERSON_NAME][DOMAIN_NAME]"
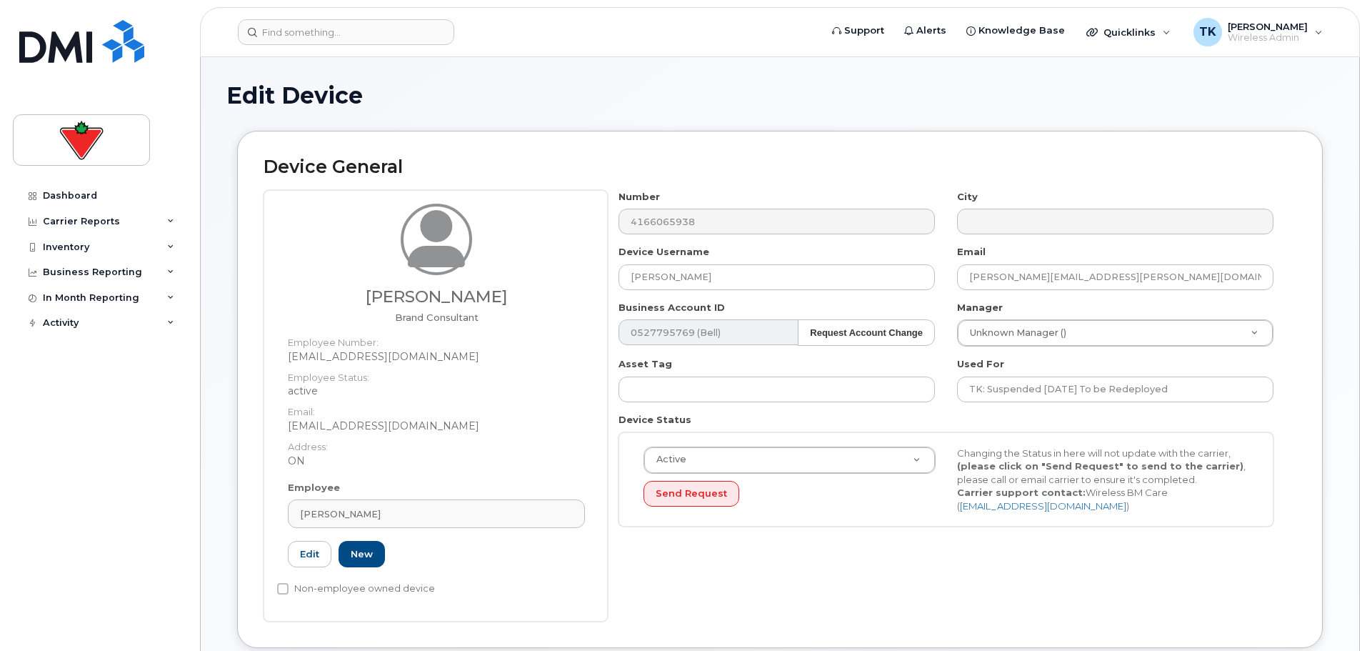
click at [997, 566] on div "Number 4166065938 City Device Username Helen Dang Email Helen.Dang@cantire.com …" at bounding box center [952, 405] width 689 height 431
drag, startPoint x: 1204, startPoint y: 387, endPoint x: 689, endPoint y: 364, distance: 515.5
click at [690, 364] on div "Number 4166065938 City Device Username Helen Dang Email Helen.Dang@cantire.com …" at bounding box center [946, 364] width 677 height 348
click at [940, 531] on div "Number 4166065938 City Device Username Helen Dang Email Helen.Dang@cantire.com …" at bounding box center [946, 364] width 677 height 348
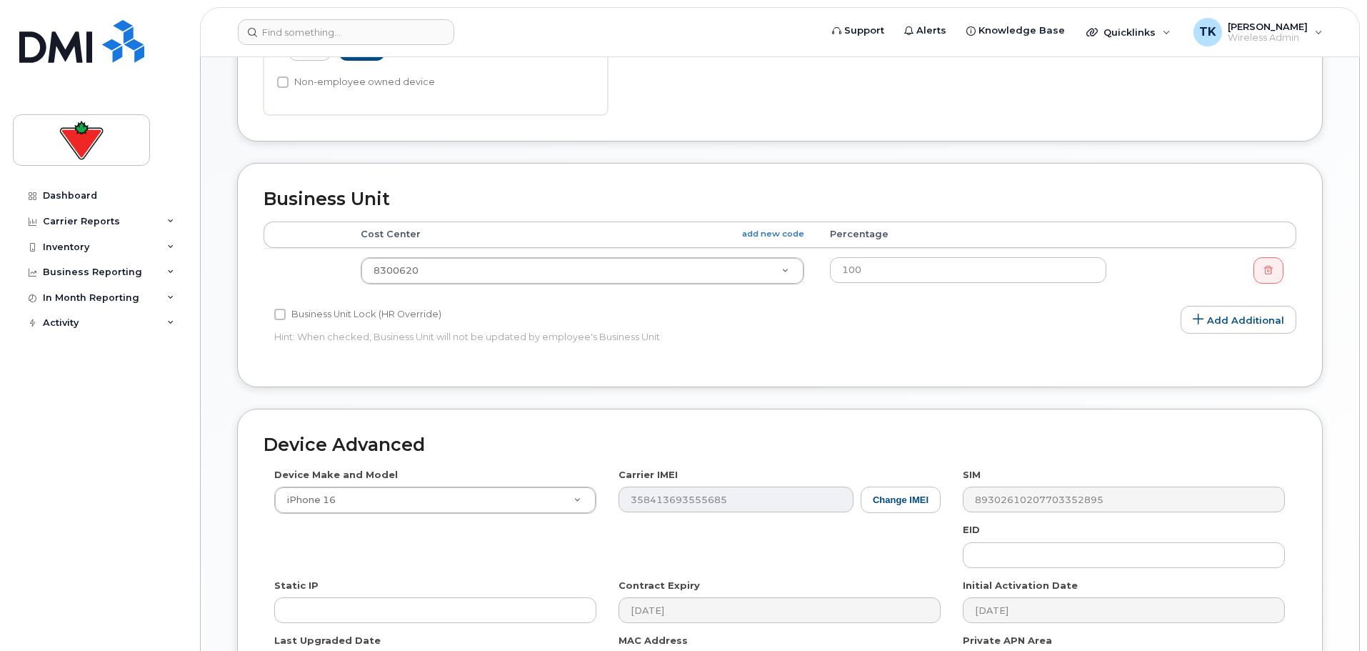
scroll to position [691, 0]
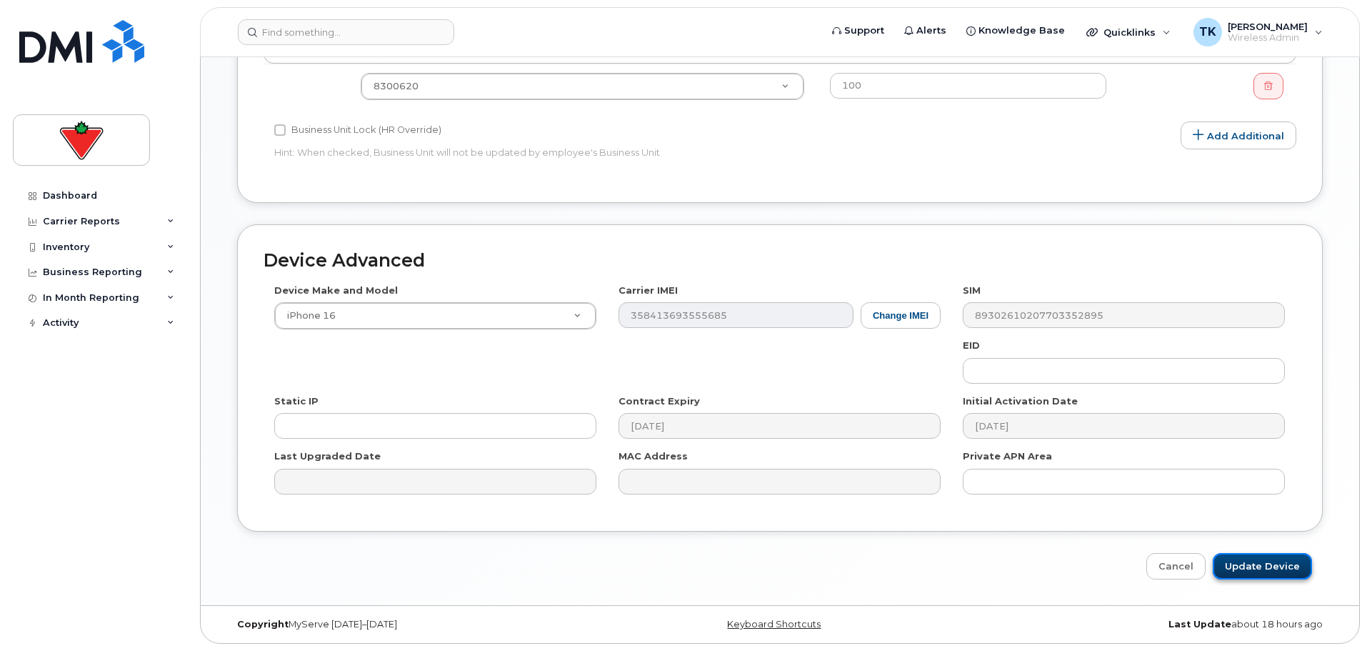
click at [1282, 561] on input "Update Device" at bounding box center [1262, 566] width 99 height 26
type input "Saving..."
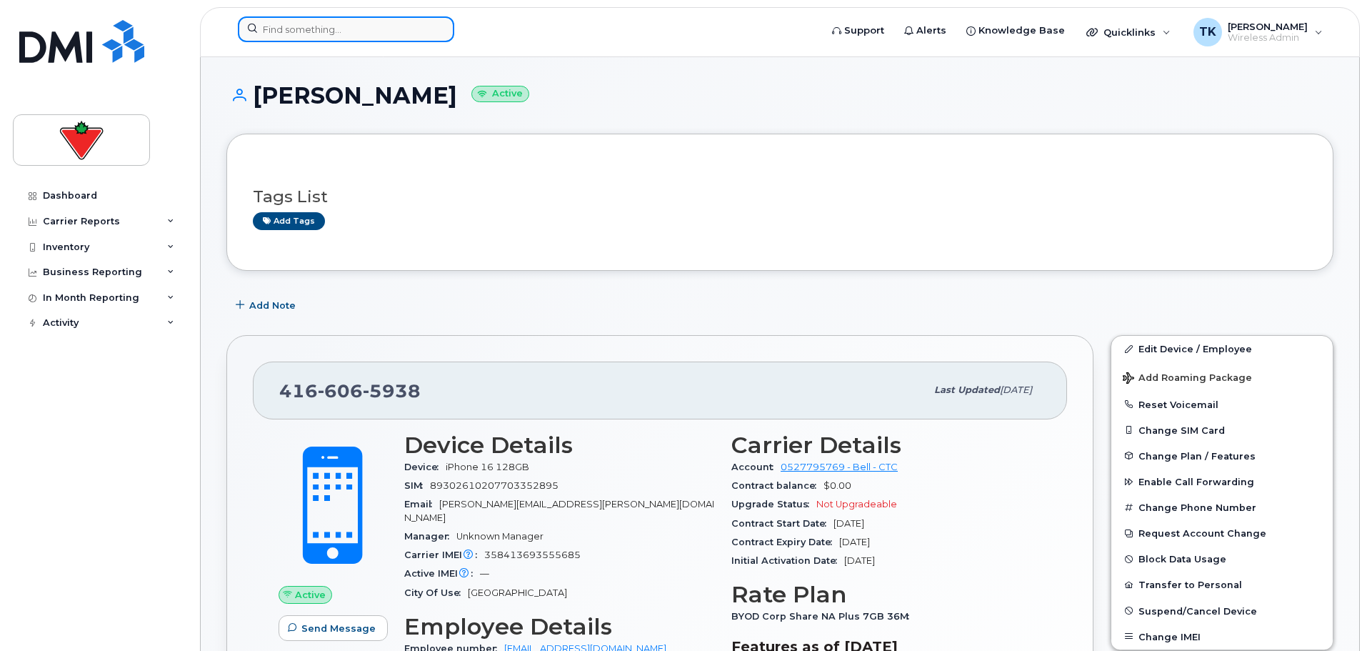
click at [311, 26] on input at bounding box center [346, 29] width 216 height 26
paste input "4167353231"
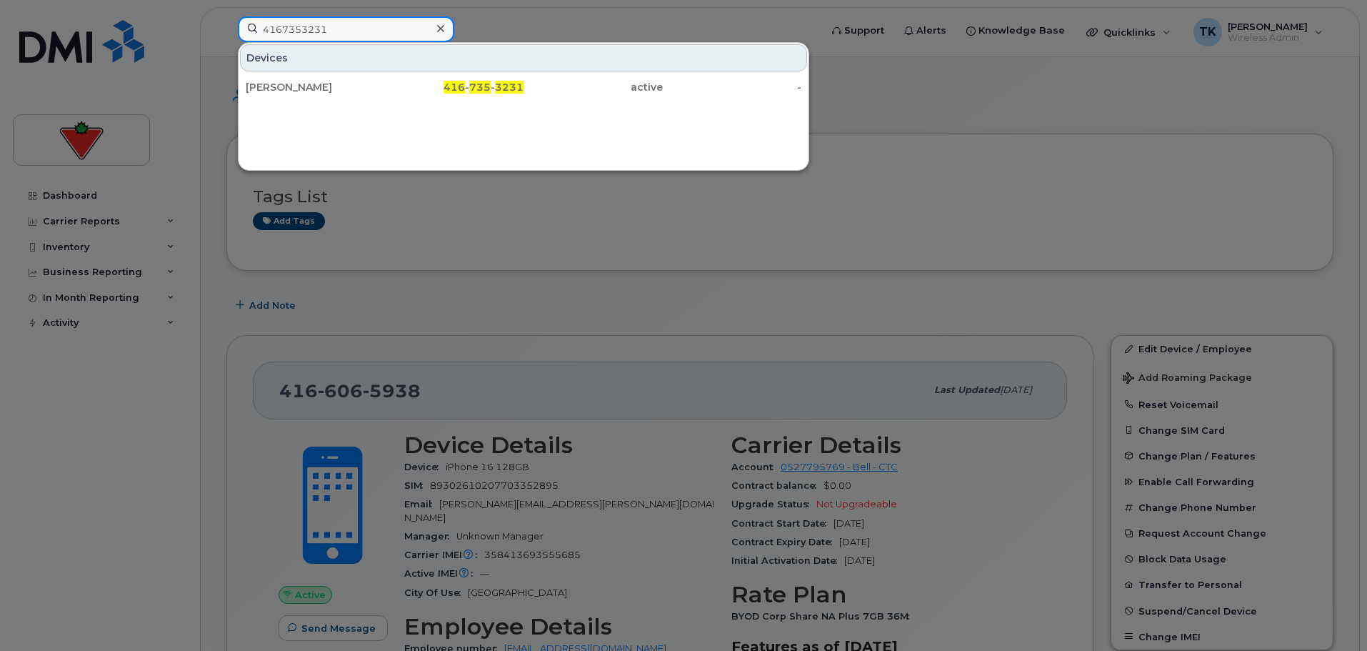
paste input "[PHONE_NUMBER]"
drag, startPoint x: 346, startPoint y: 26, endPoint x: 141, endPoint y: 19, distance: 204.4
click at [226, 19] on div "4167353231 Devices [PERSON_NAME] 416 - 735 - 3231 active -" at bounding box center [524, 31] width 596 height 31
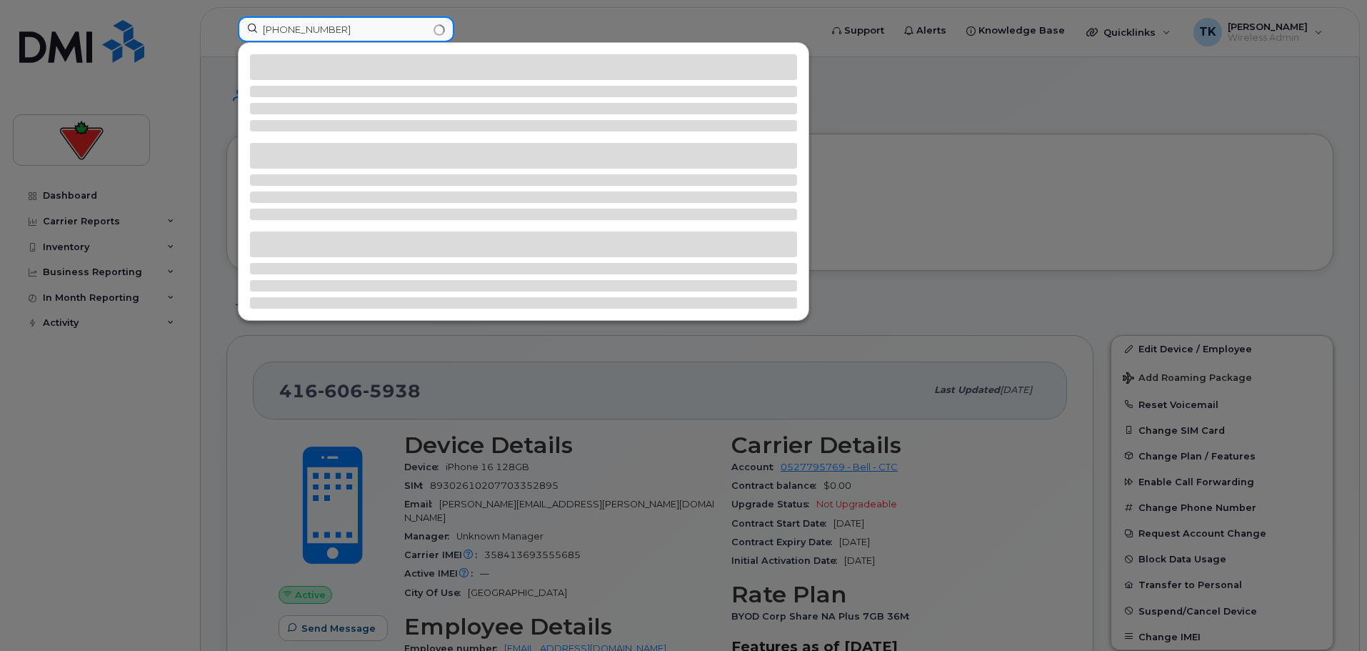
click at [281, 30] on input "[PHONE_NUMBER]" at bounding box center [346, 29] width 216 height 26
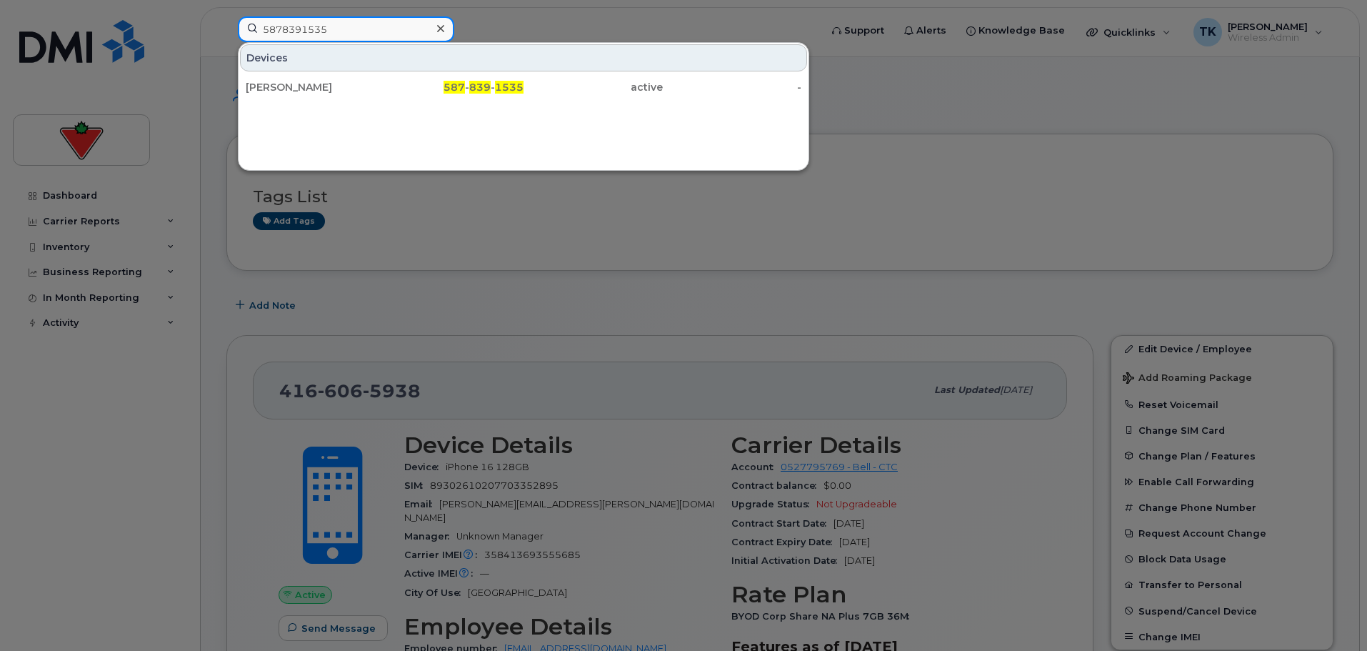
click at [367, 29] on input "5878391535" at bounding box center [346, 29] width 216 height 26
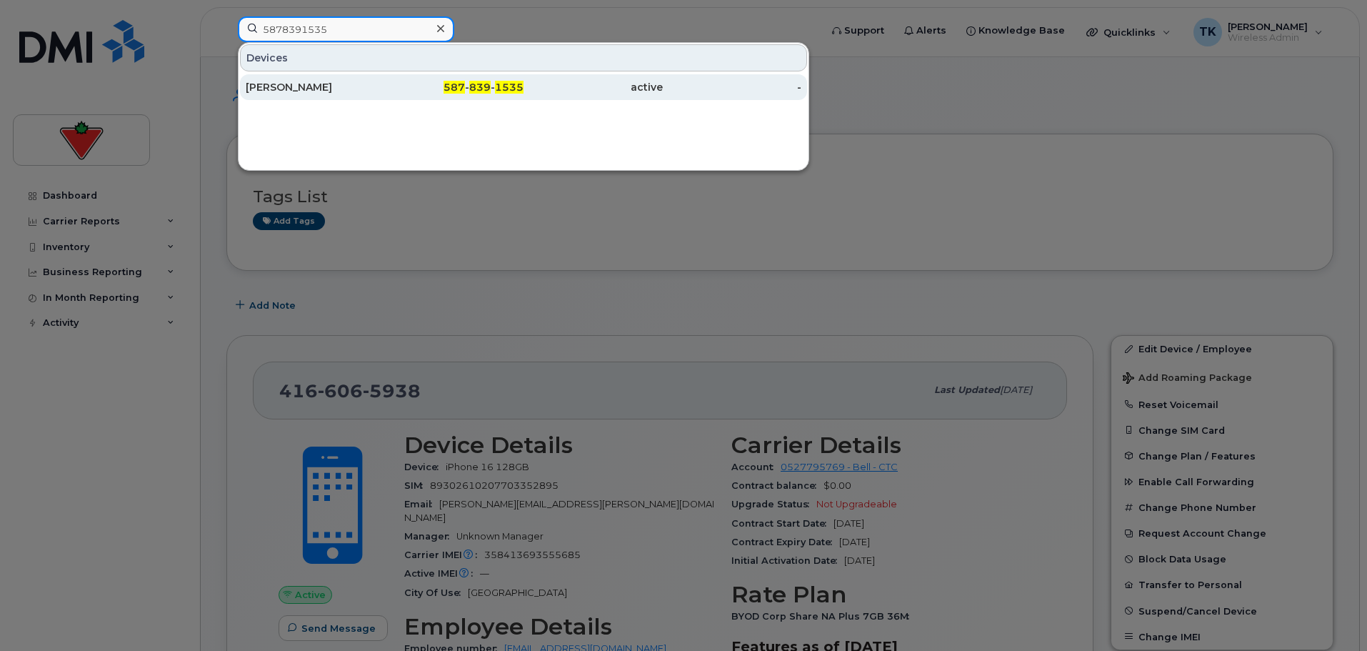
type input "5878391535"
click at [319, 84] on div "Justin Maw" at bounding box center [315, 87] width 139 height 14
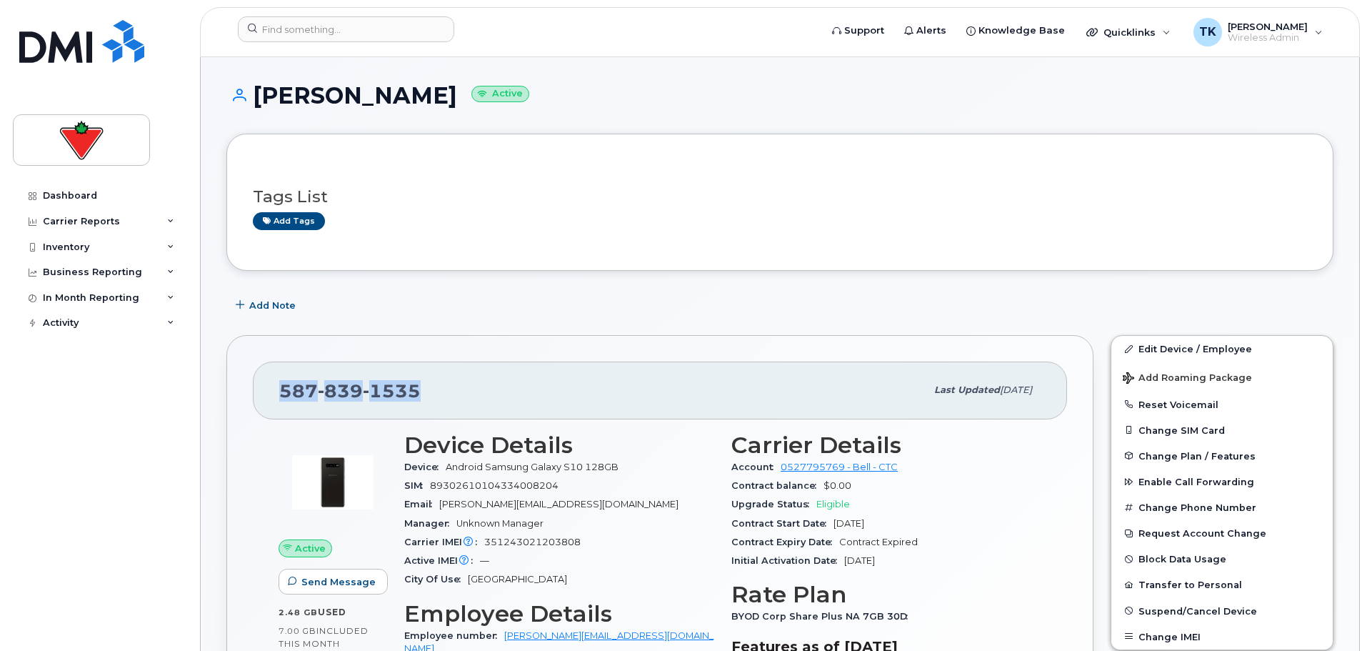
drag, startPoint x: 391, startPoint y: 379, endPoint x: 255, endPoint y: 378, distance: 136.4
click at [255, 378] on div "587 839 1535 Last updated Feb 11, 2025" at bounding box center [660, 389] width 814 height 57
copy span "587 839 1535"
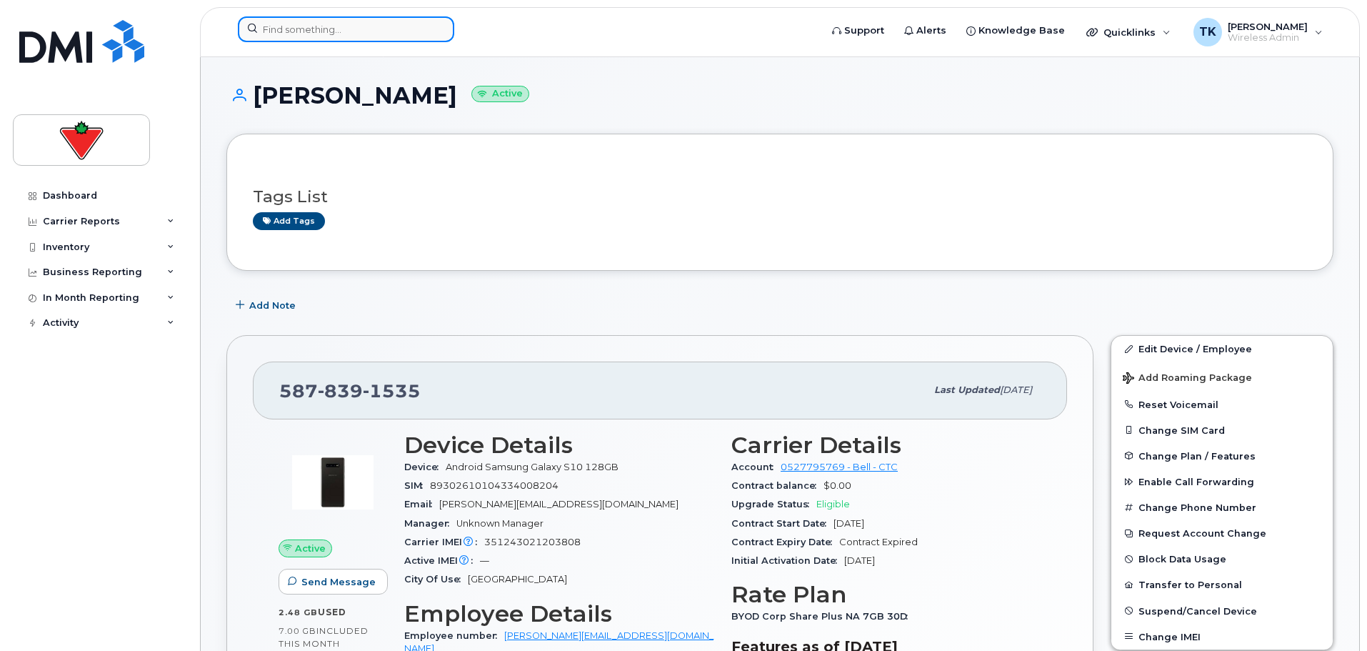
click at [403, 36] on input at bounding box center [346, 29] width 216 height 26
paste input "5878391535"
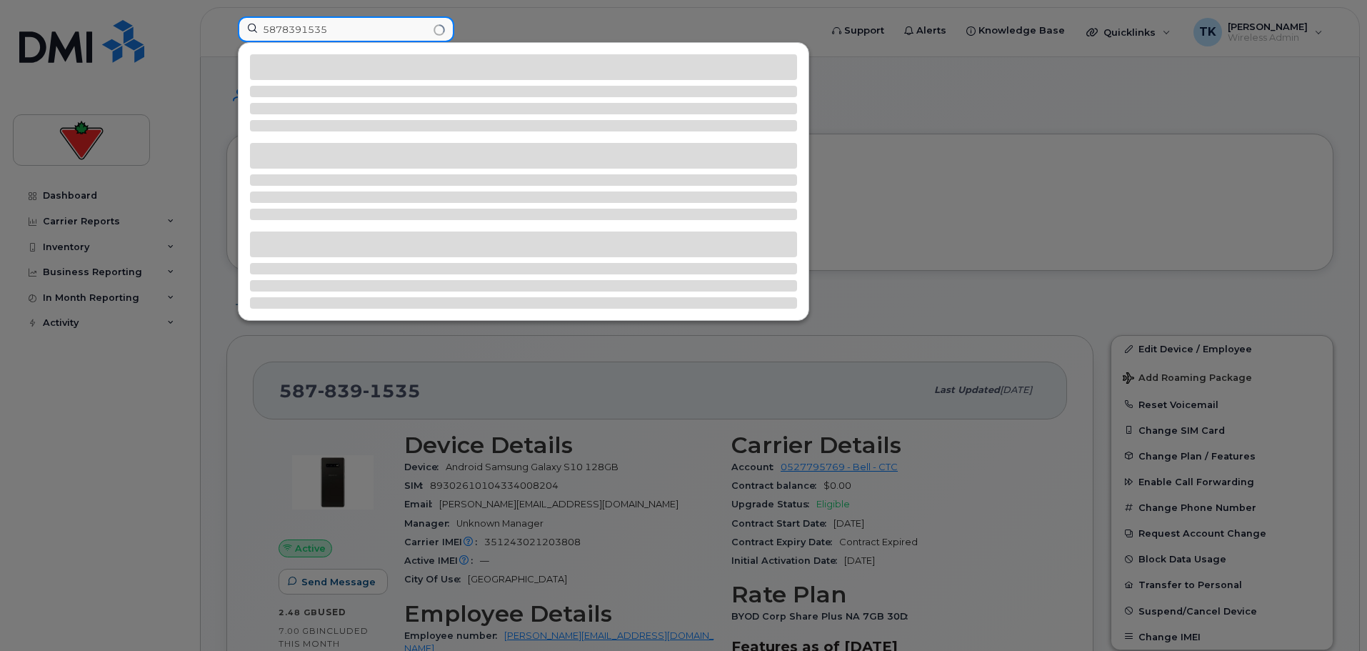
drag, startPoint x: 380, startPoint y: 26, endPoint x: -11, endPoint y: -13, distance: 392.6
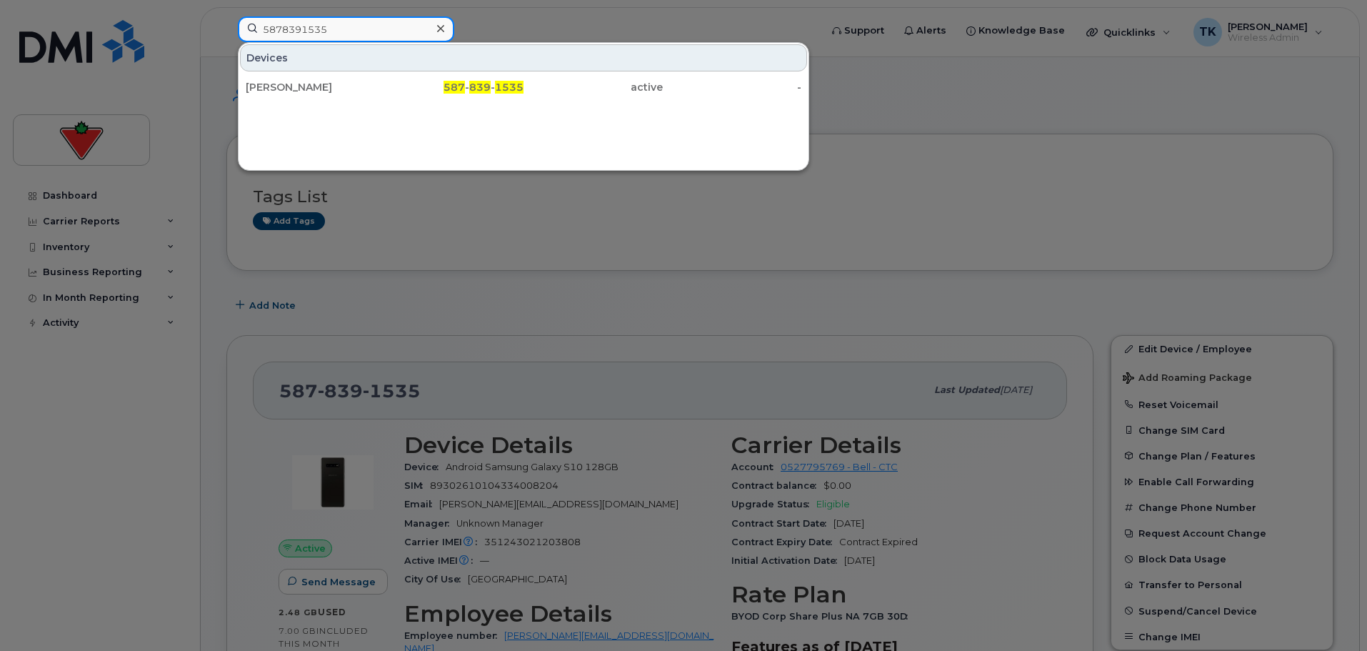
click at [361, 18] on input "5878391535" at bounding box center [346, 29] width 216 height 26
drag, startPoint x: 361, startPoint y: 32, endPoint x: -84, endPoint y: 27, distance: 445.0
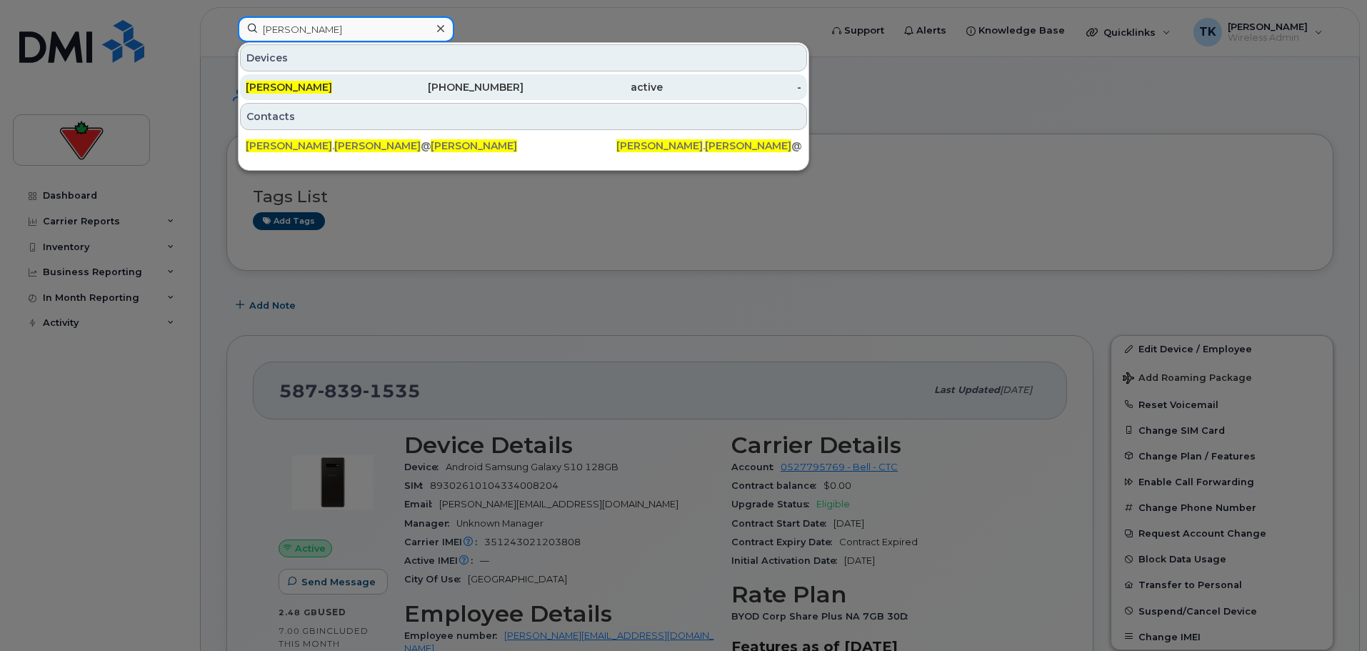
type input "sandra keller"
click at [332, 81] on div "Sandra Keller" at bounding box center [315, 87] width 139 height 14
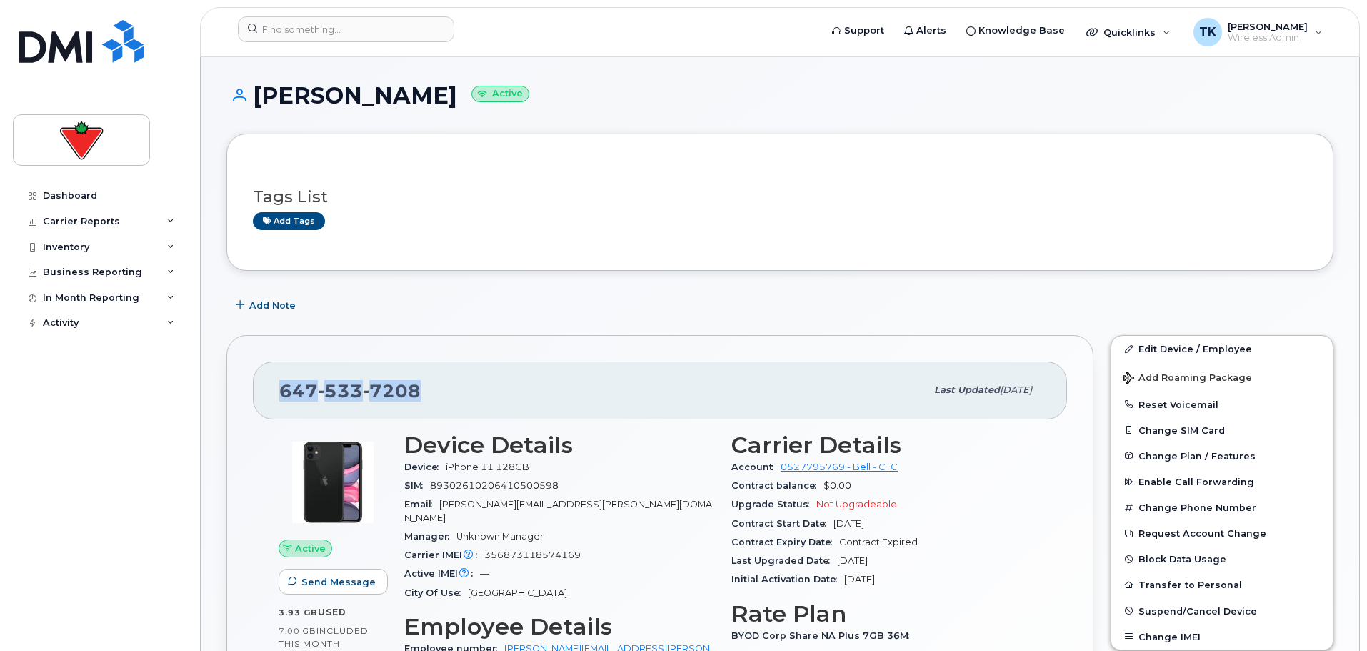
drag, startPoint x: 426, startPoint y: 388, endPoint x: 277, endPoint y: 391, distance: 148.6
click at [277, 391] on div "[PHONE_NUMBER] Last updated [DATE]" at bounding box center [660, 389] width 814 height 57
copy span "[PHONE_NUMBER]"
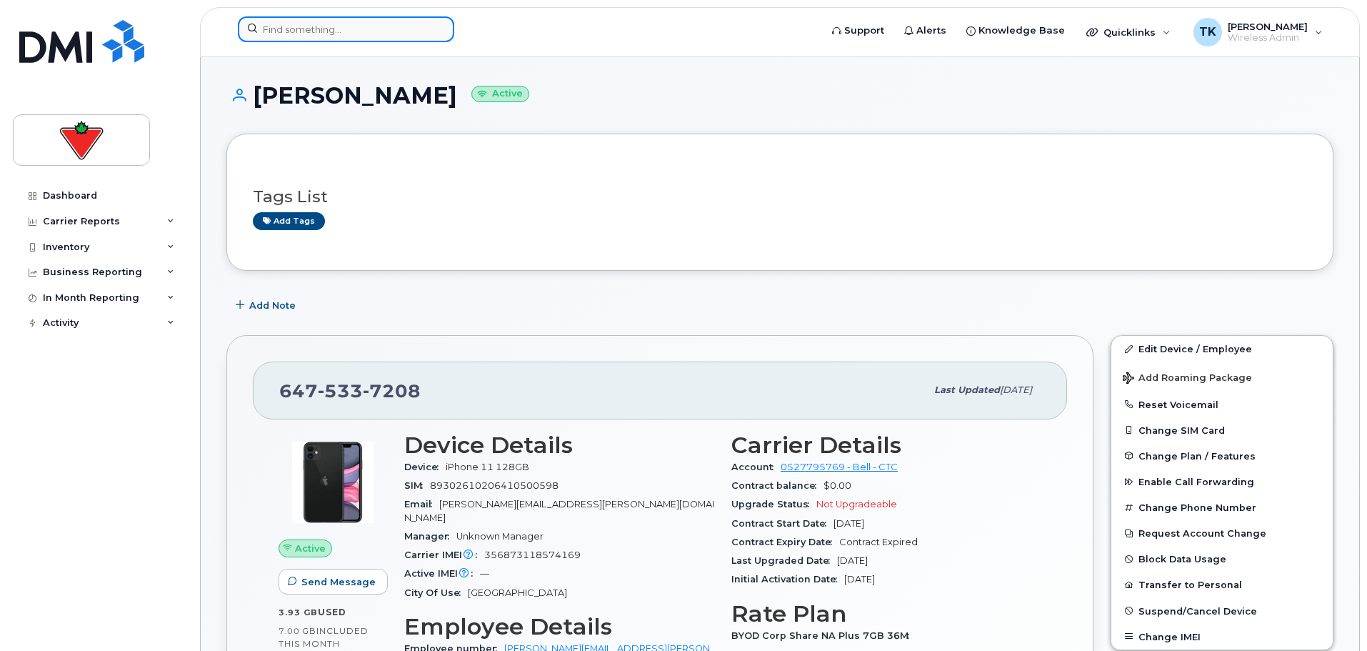
click at [345, 19] on input at bounding box center [346, 29] width 216 height 26
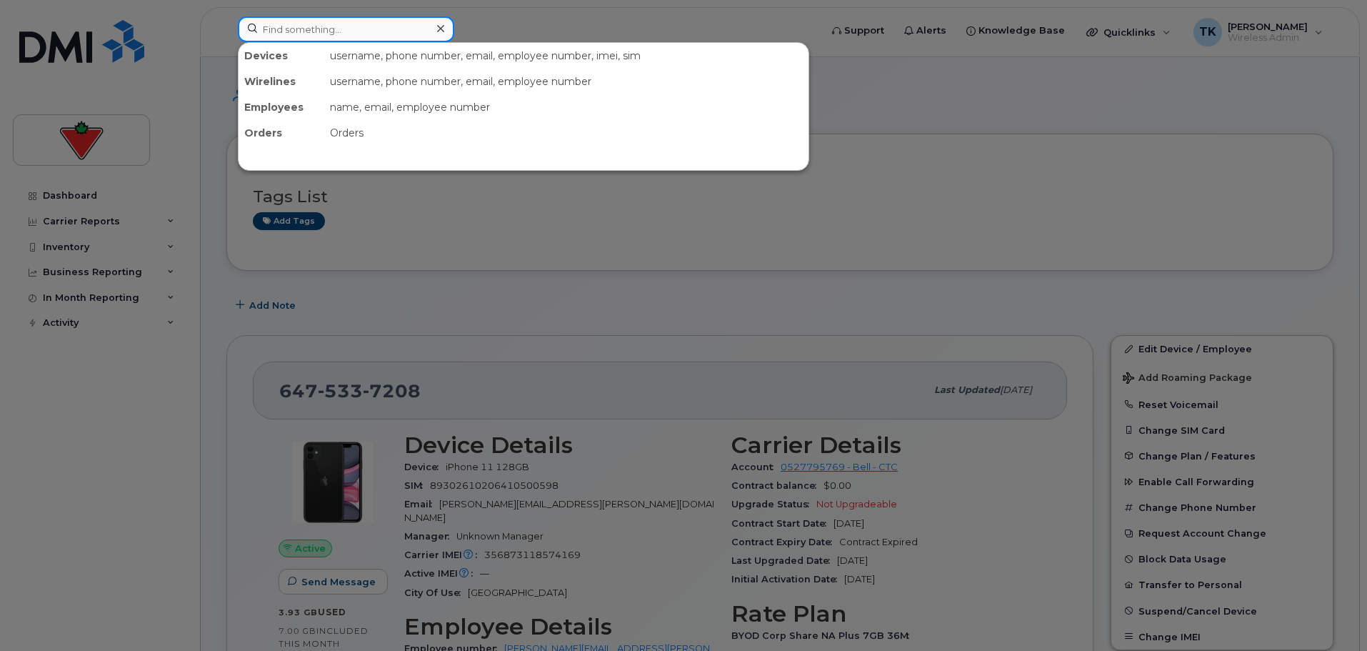
paste input "6475337208"
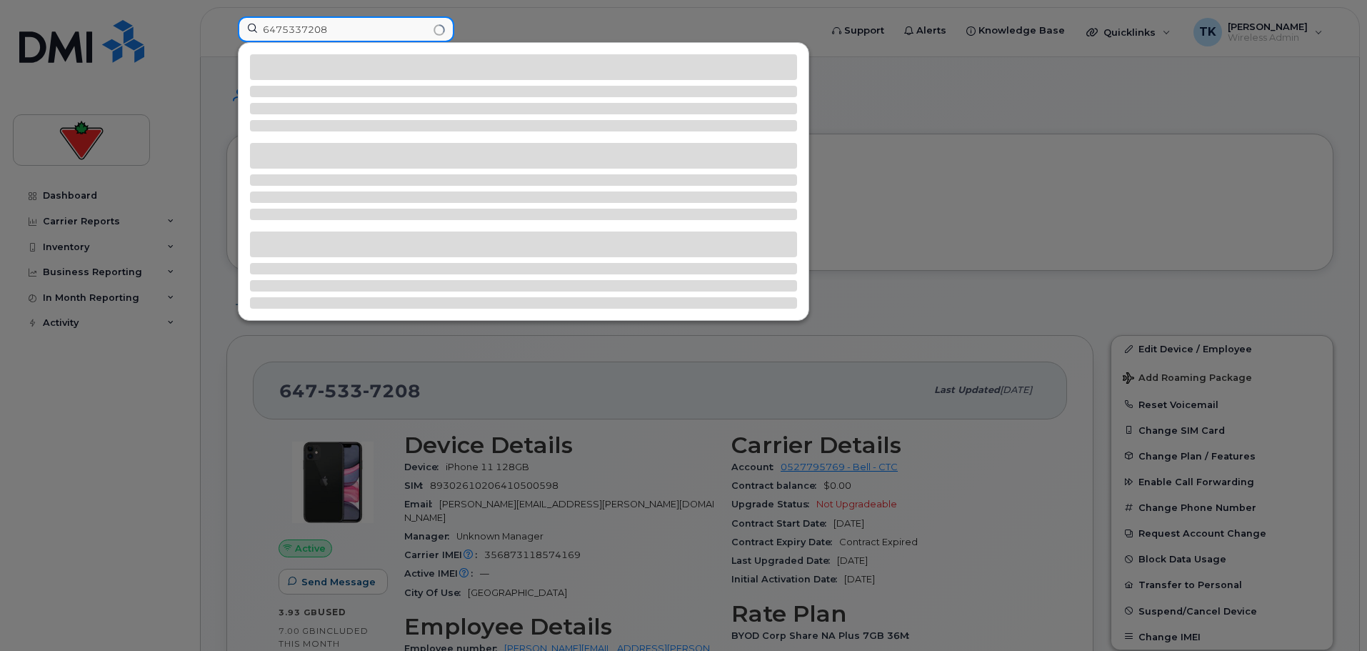
drag, startPoint x: 346, startPoint y: 31, endPoint x: 26, endPoint y: 31, distance: 320.0
click at [226, 31] on div "6475337208" at bounding box center [524, 31] width 596 height 31
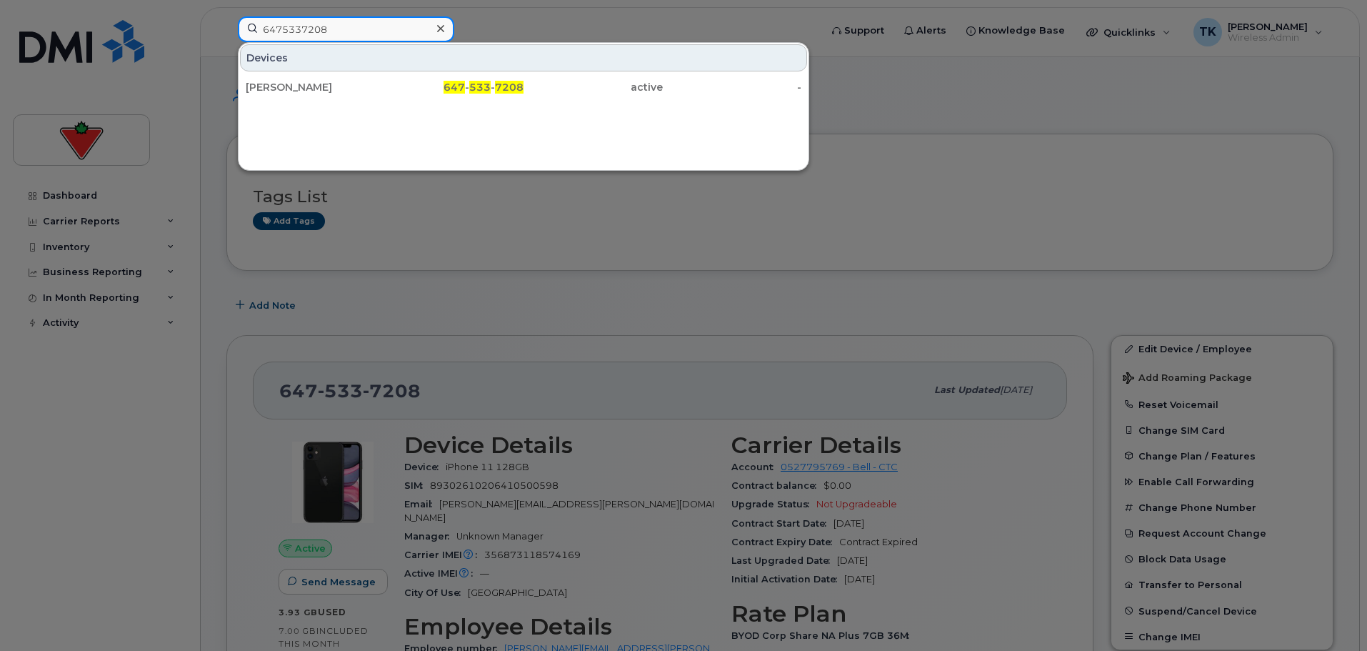
click at [371, 34] on input "6475337208" at bounding box center [346, 29] width 216 height 26
drag, startPoint x: 358, startPoint y: 33, endPoint x: 60, endPoint y: 2, distance: 299.4
click at [226, 16] on div "6475337208 Devices [PERSON_NAME] 647 - 533 - 7208 active -" at bounding box center [524, 31] width 596 height 31
paste input "[PERSON_NAME]"
type input "[PERSON_NAME]"
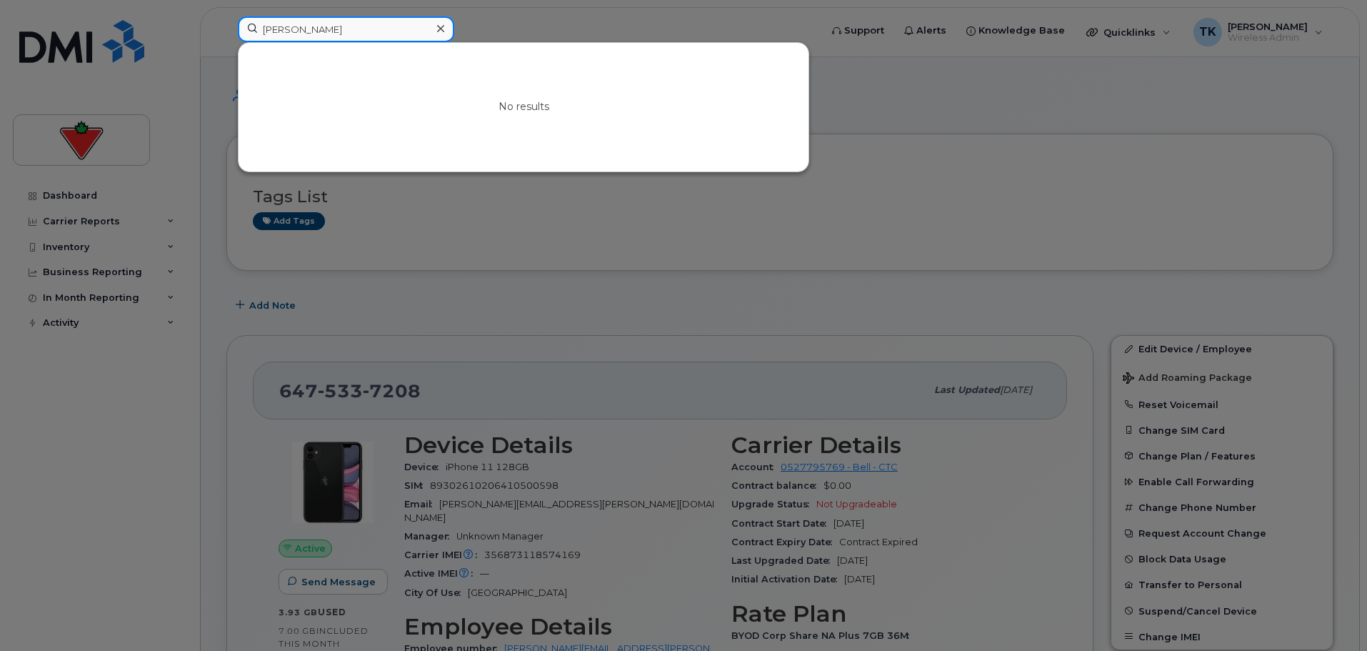
drag, startPoint x: 378, startPoint y: 29, endPoint x: 23, endPoint y: 29, distance: 355.0
click at [226, 29] on div "[PERSON_NAME] No results" at bounding box center [524, 31] width 596 height 31
